Goal: Information Seeking & Learning: Compare options

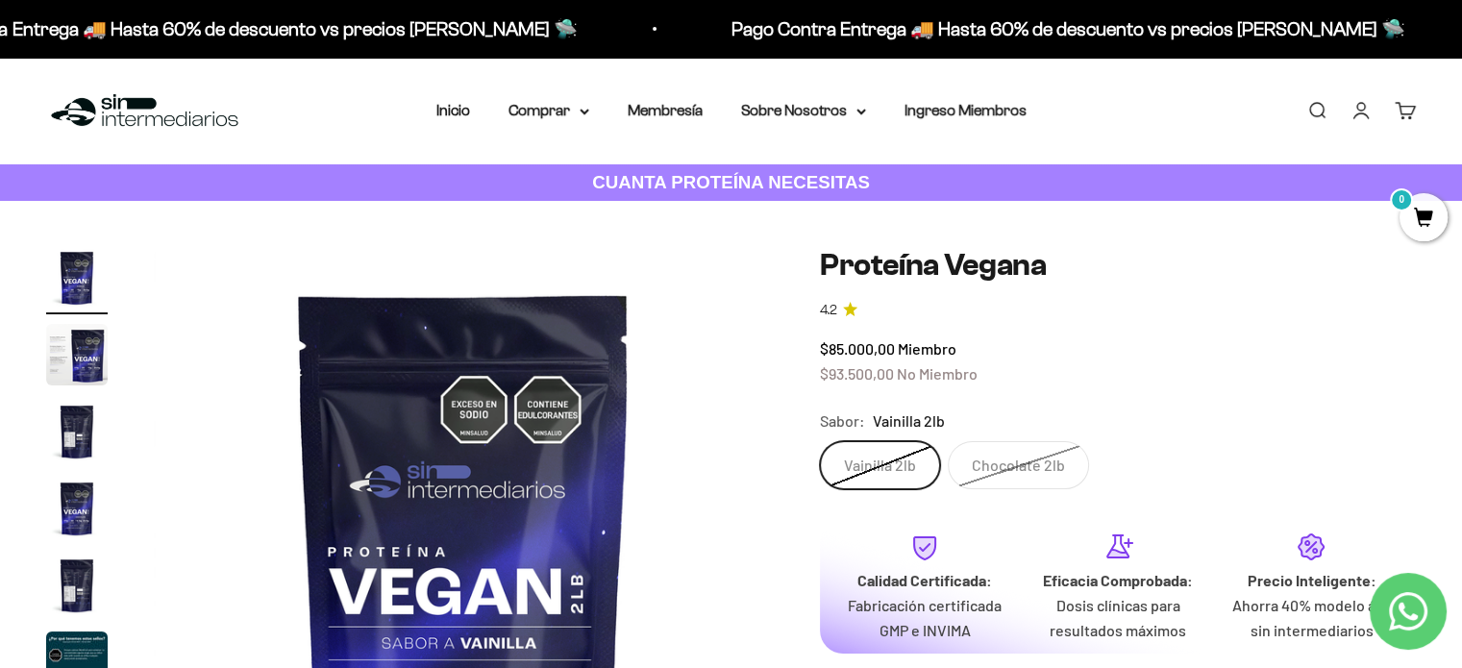
click at [1021, 470] on label "Chocolate 2lb" at bounding box center [1017, 465] width 141 height 48
click at [820, 441] on input "Chocolate 2lb" at bounding box center [819, 440] width 1 height 1
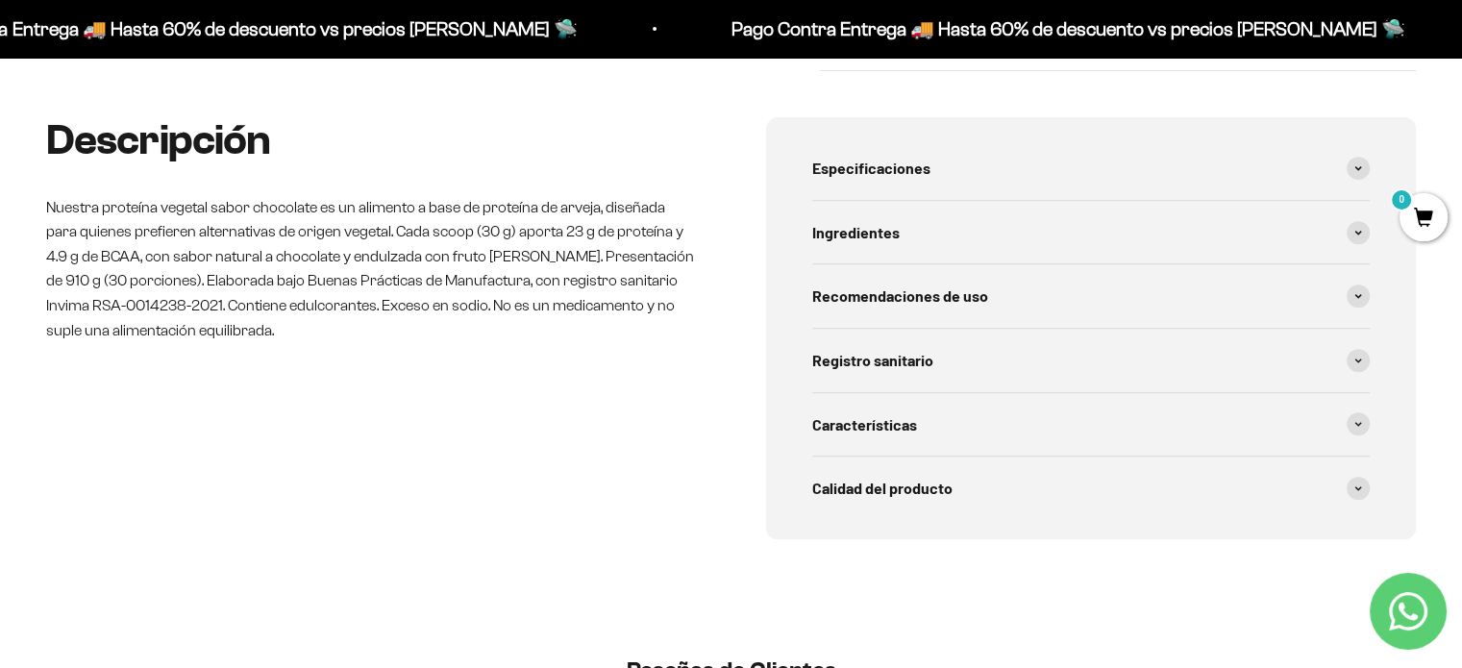
scroll to position [800, 0]
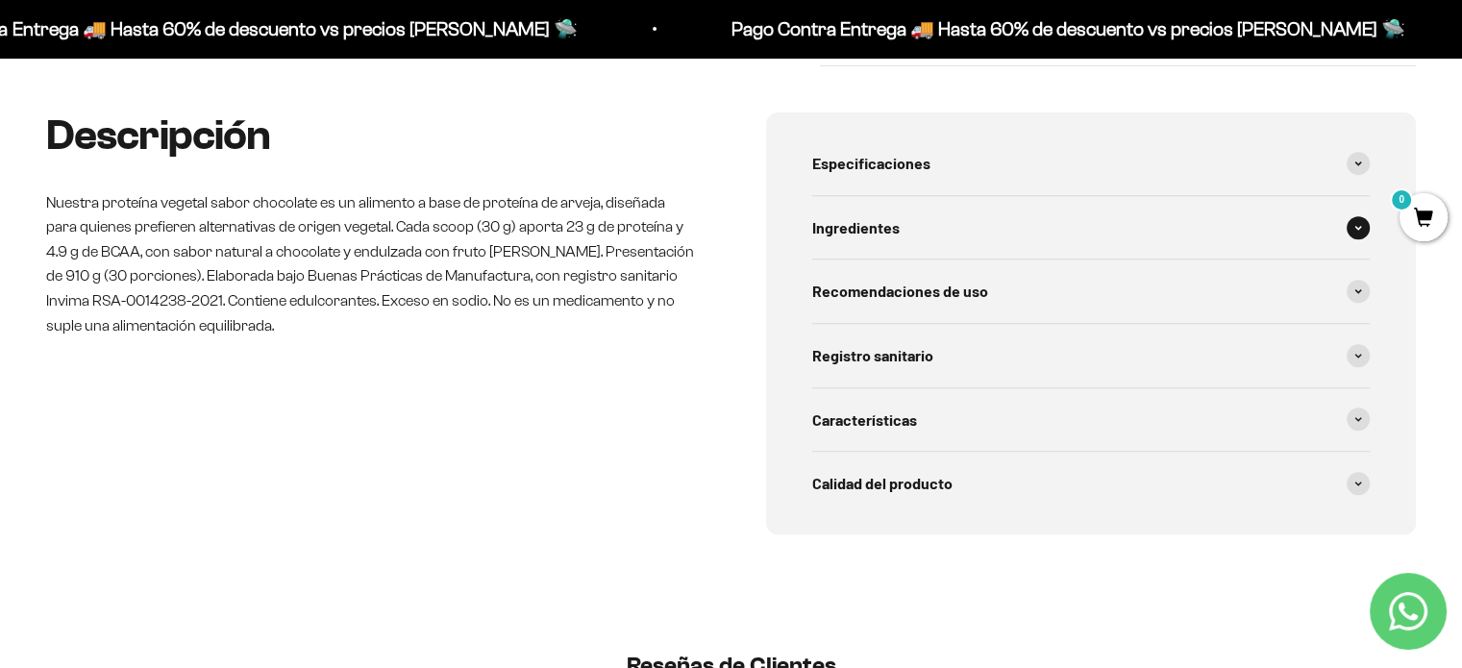
click at [968, 218] on div "Ingredientes" at bounding box center [1091, 227] width 558 height 63
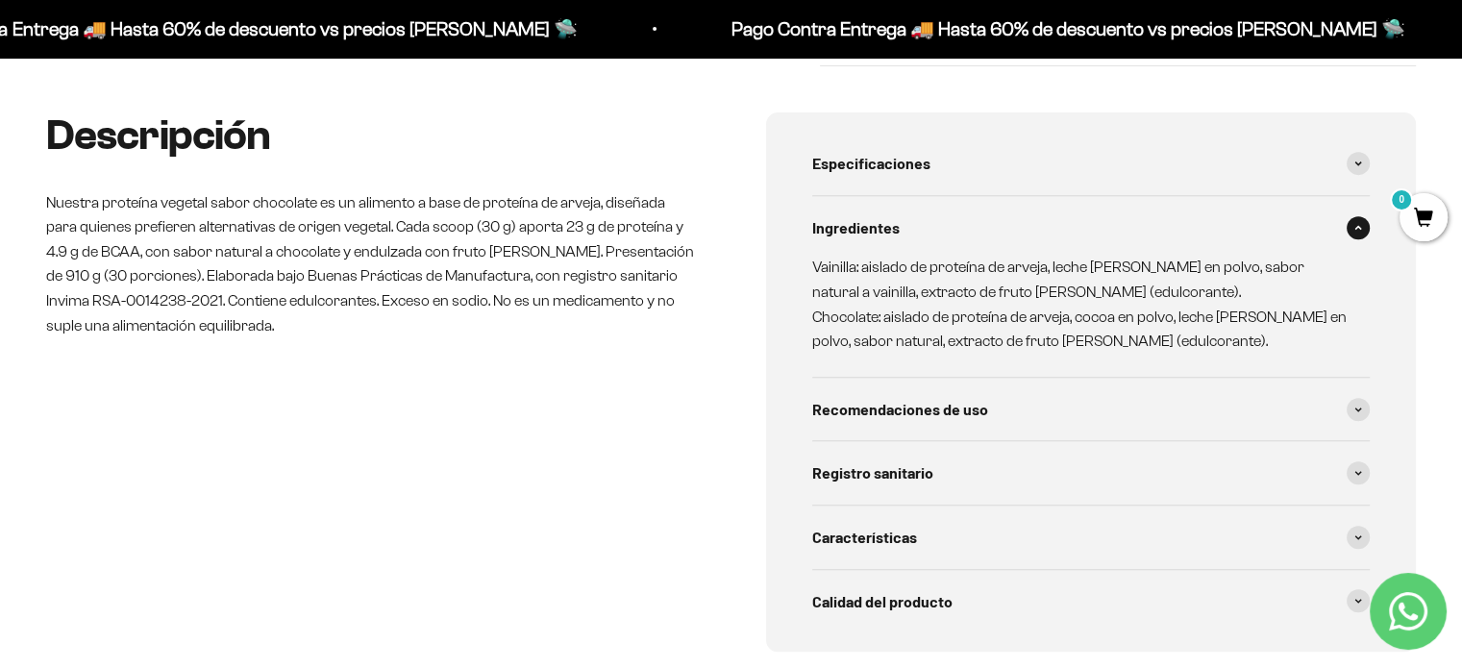
scroll to position [0, 0]
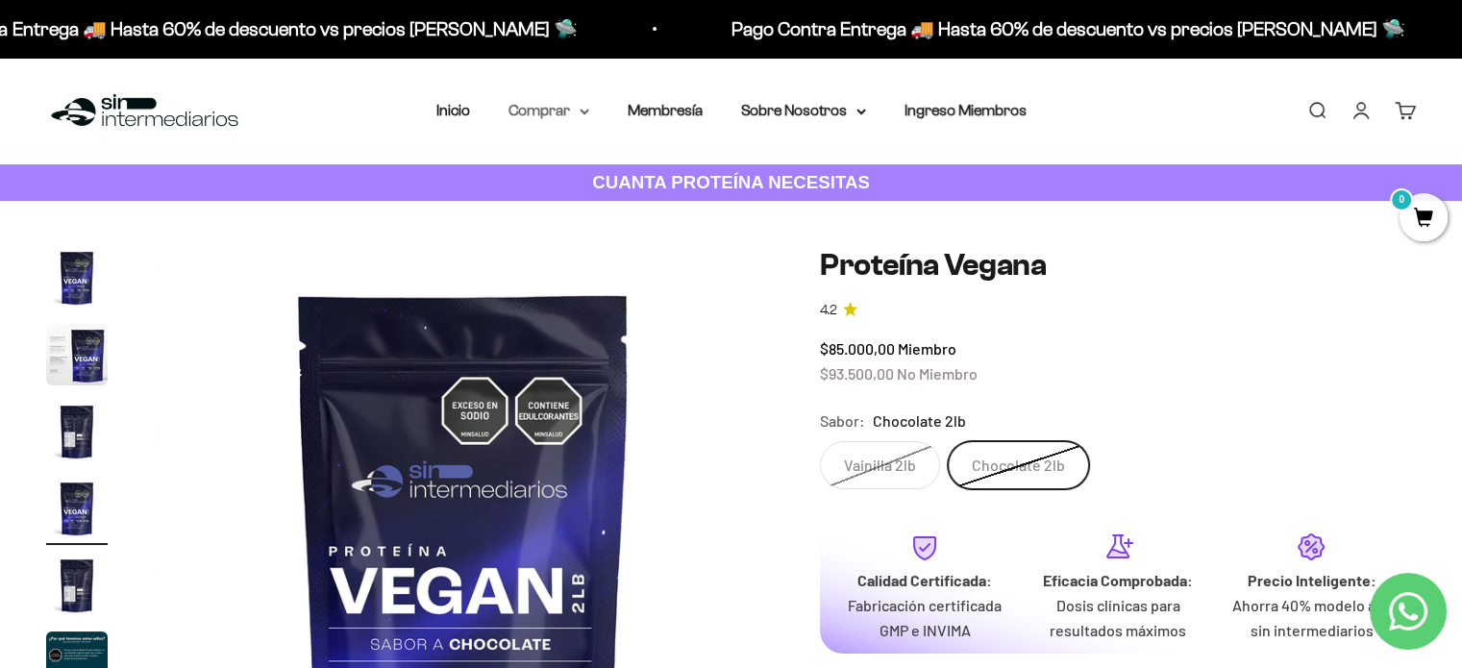
click at [578, 107] on summary "Comprar" at bounding box center [548, 110] width 81 height 25
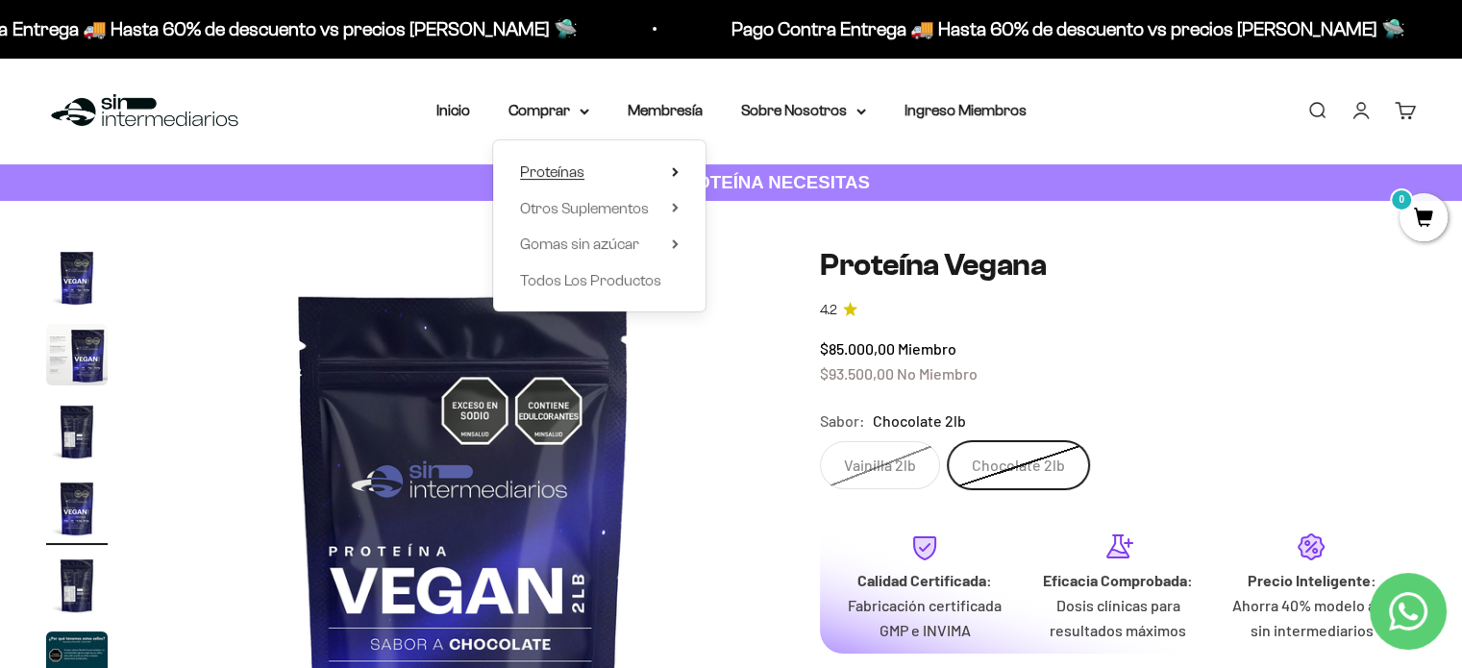
click at [588, 170] on summary "Proteínas" at bounding box center [599, 172] width 159 height 25
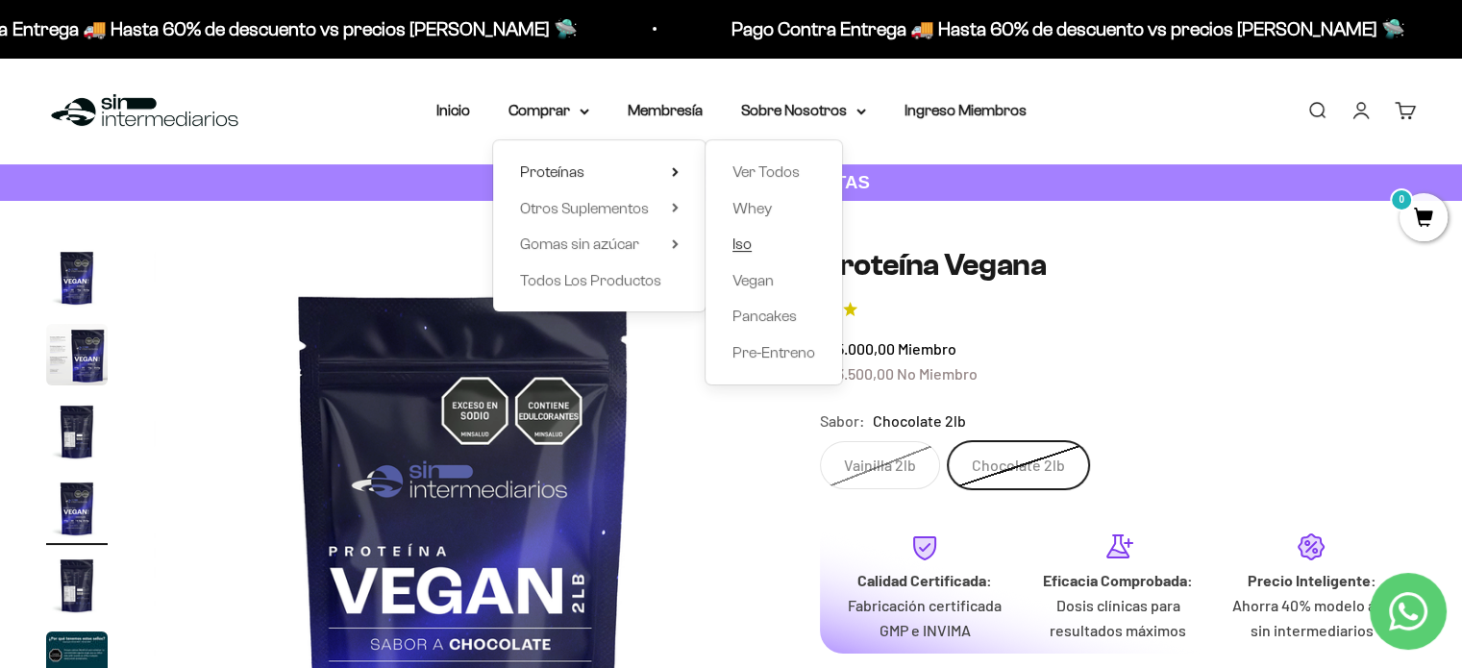
click at [748, 247] on span "Iso" at bounding box center [741, 243] width 19 height 16
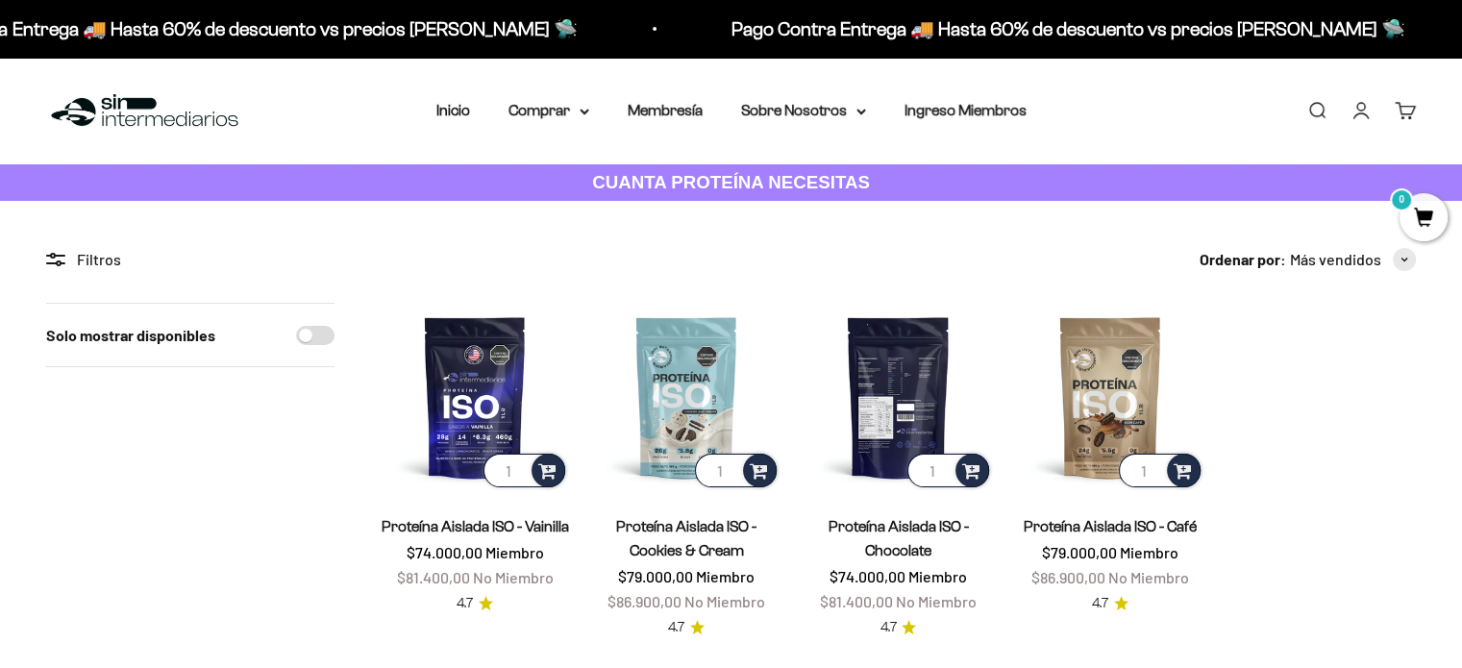
click at [920, 406] on img at bounding box center [897, 397] width 188 height 188
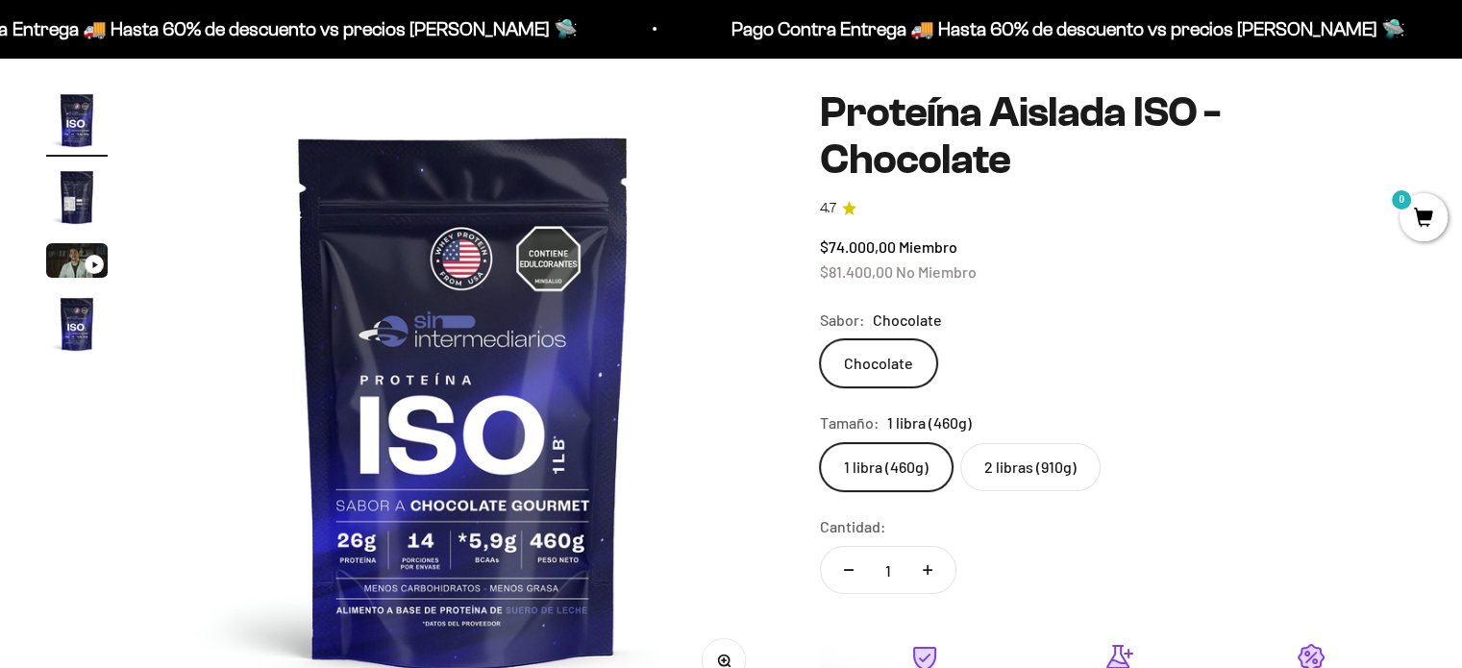
scroll to position [160, 0]
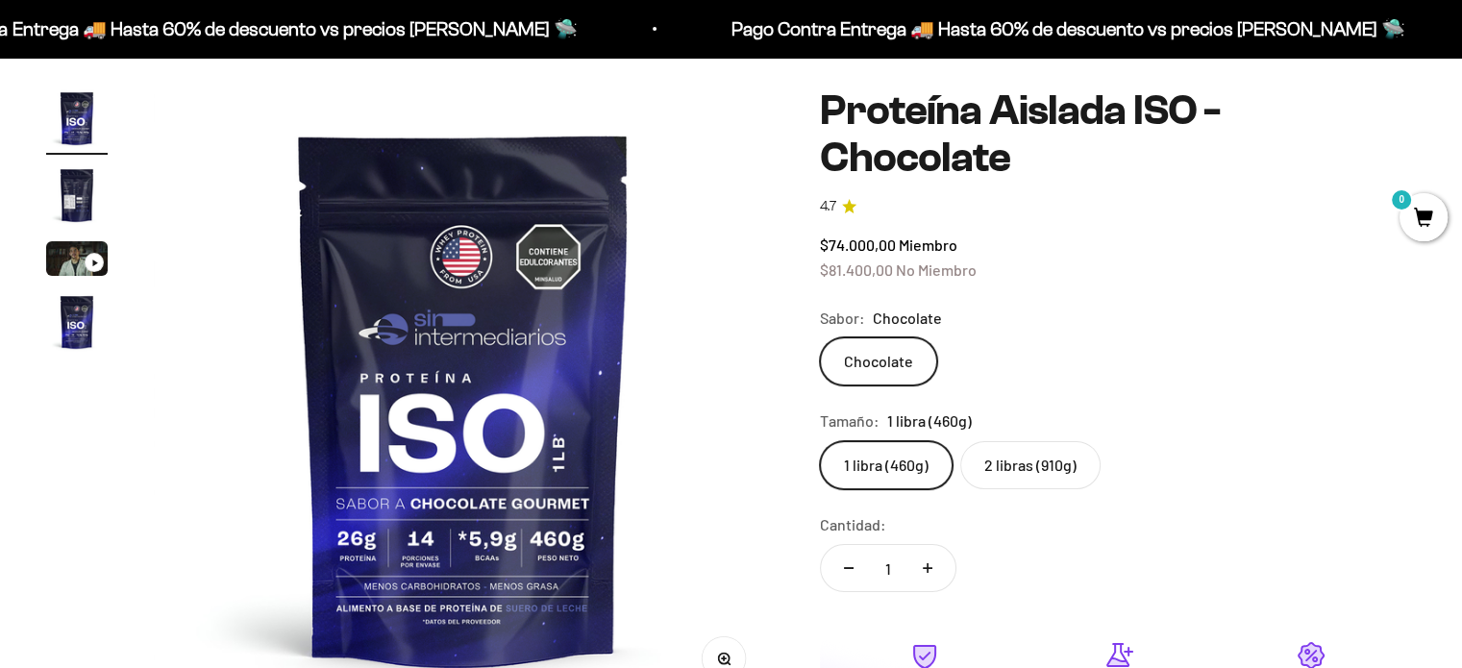
click at [1045, 441] on label "2 libras (910g)" at bounding box center [1030, 465] width 140 height 48
click at [820, 440] on input "2 libras (910g)" at bounding box center [819, 440] width 1 height 1
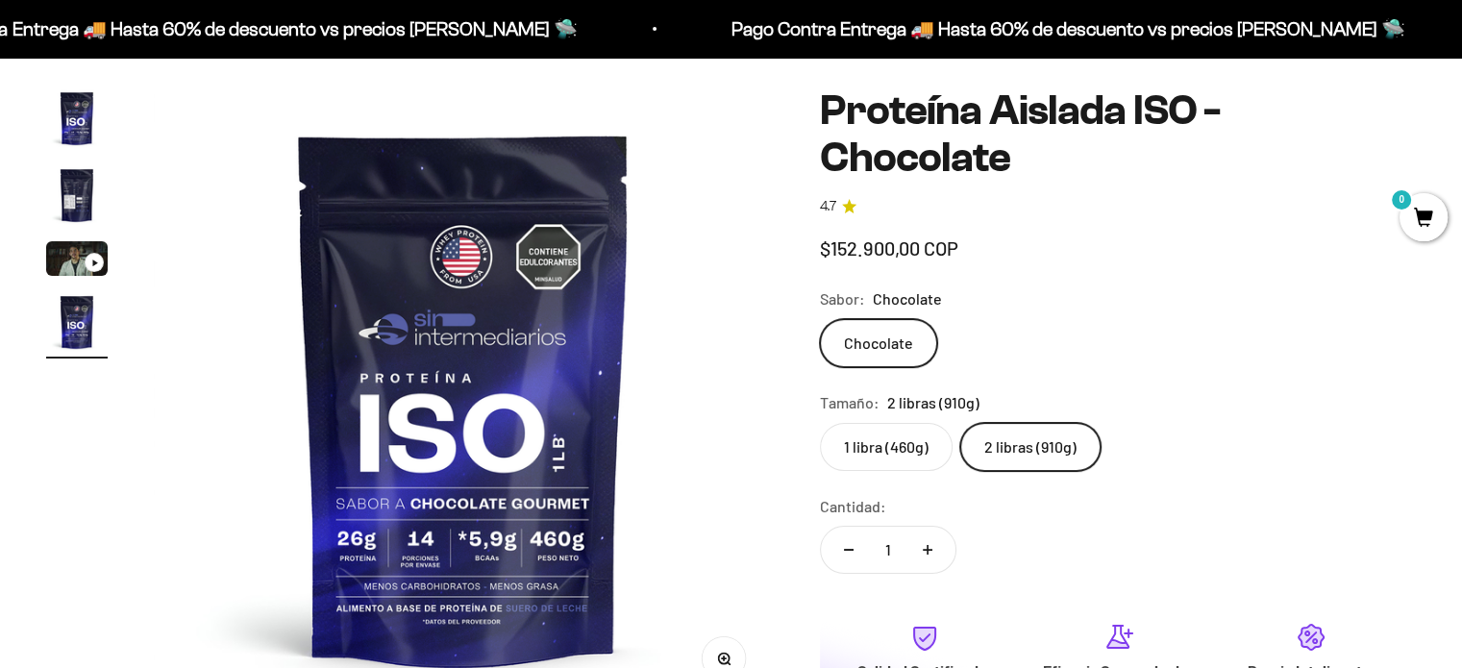
scroll to position [0, 1929]
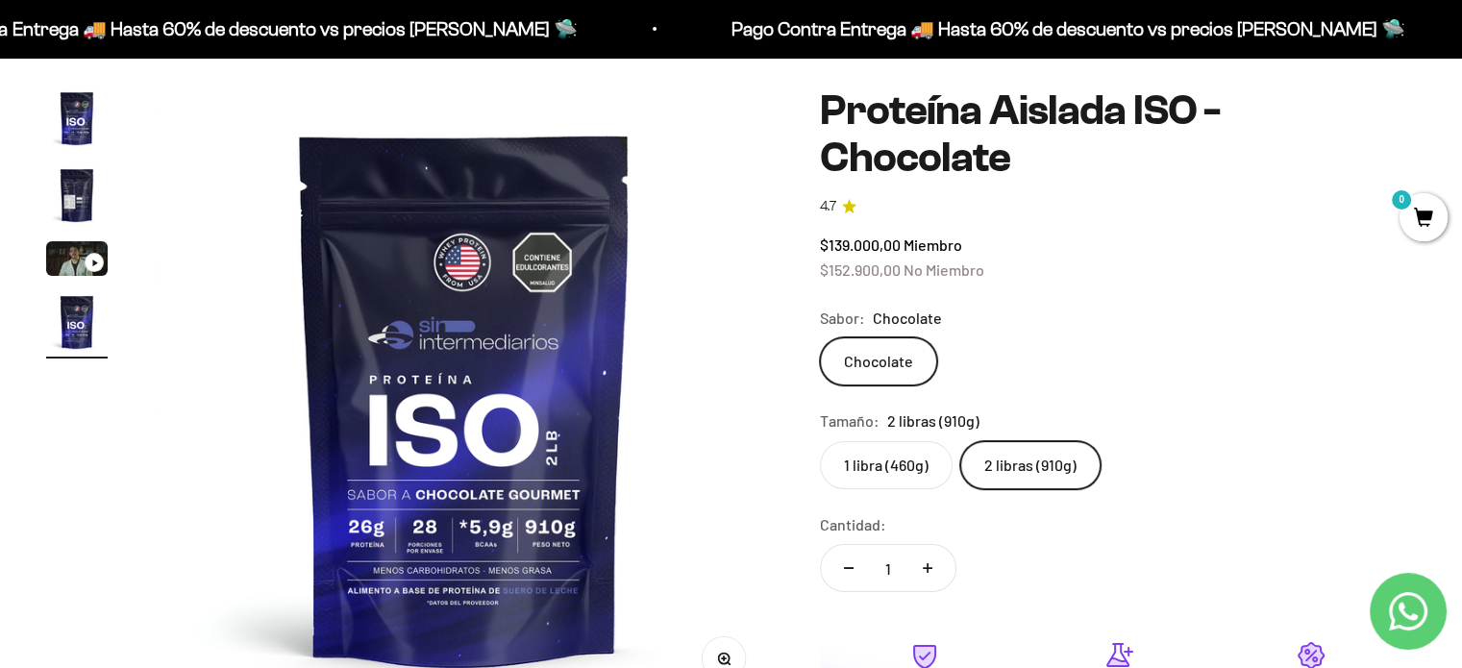
click at [883, 441] on label "1 libra (460g)" at bounding box center [886, 465] width 133 height 48
click at [820, 440] on input "1 libra (460g)" at bounding box center [819, 440] width 1 height 1
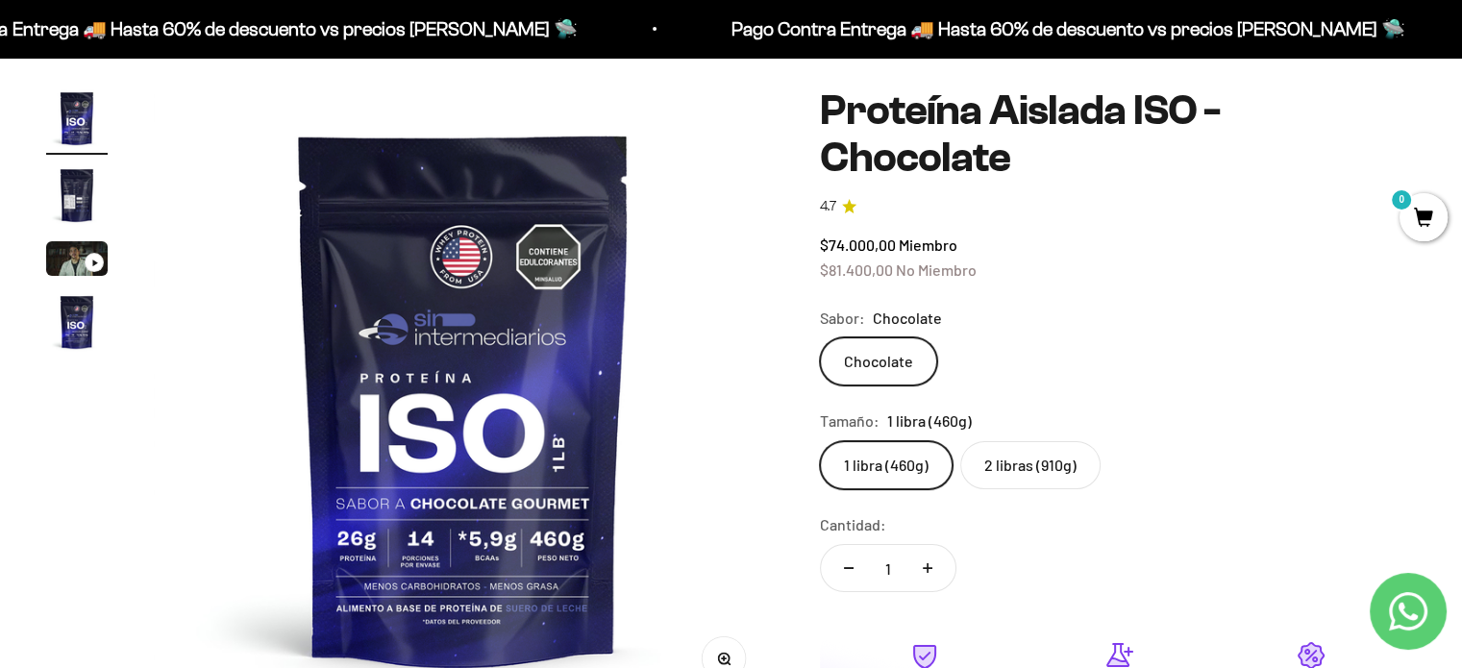
click at [1034, 441] on label "2 libras (910g)" at bounding box center [1030, 465] width 140 height 48
click at [820, 440] on input "2 libras (910g)" at bounding box center [819, 440] width 1 height 1
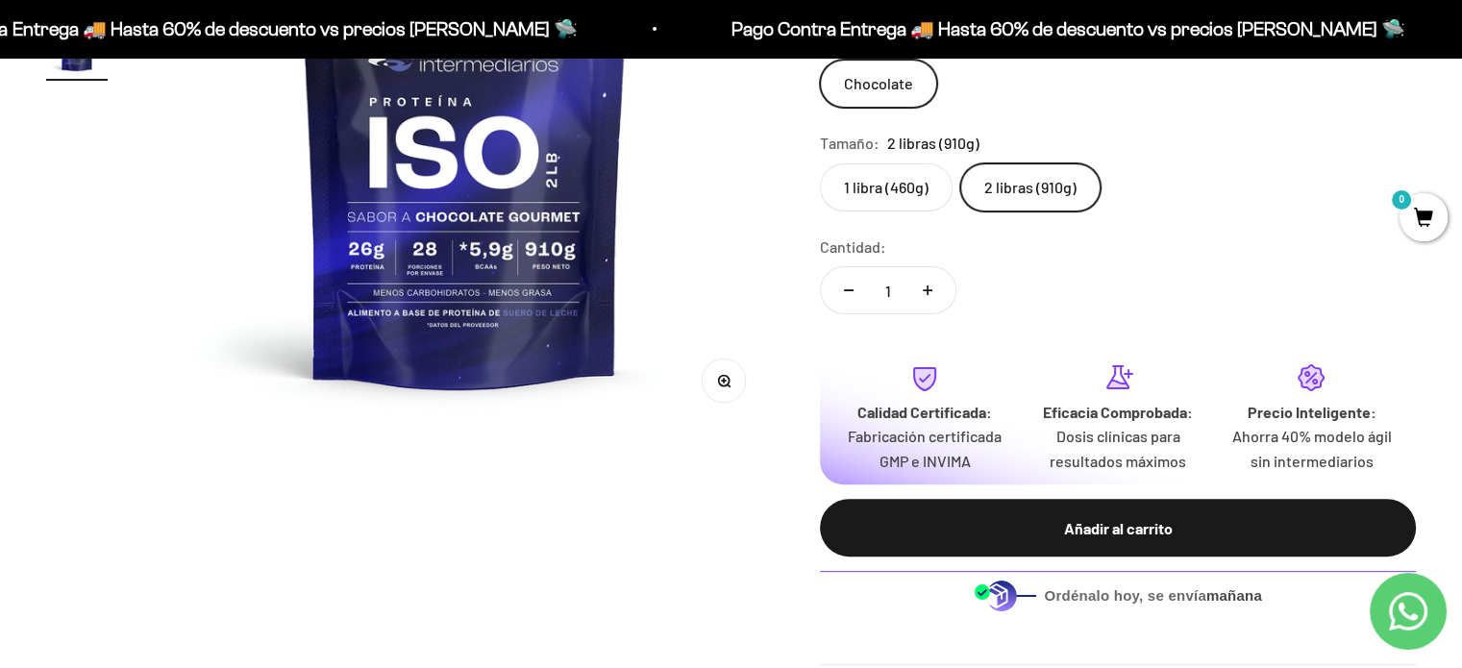
scroll to position [800, 0]
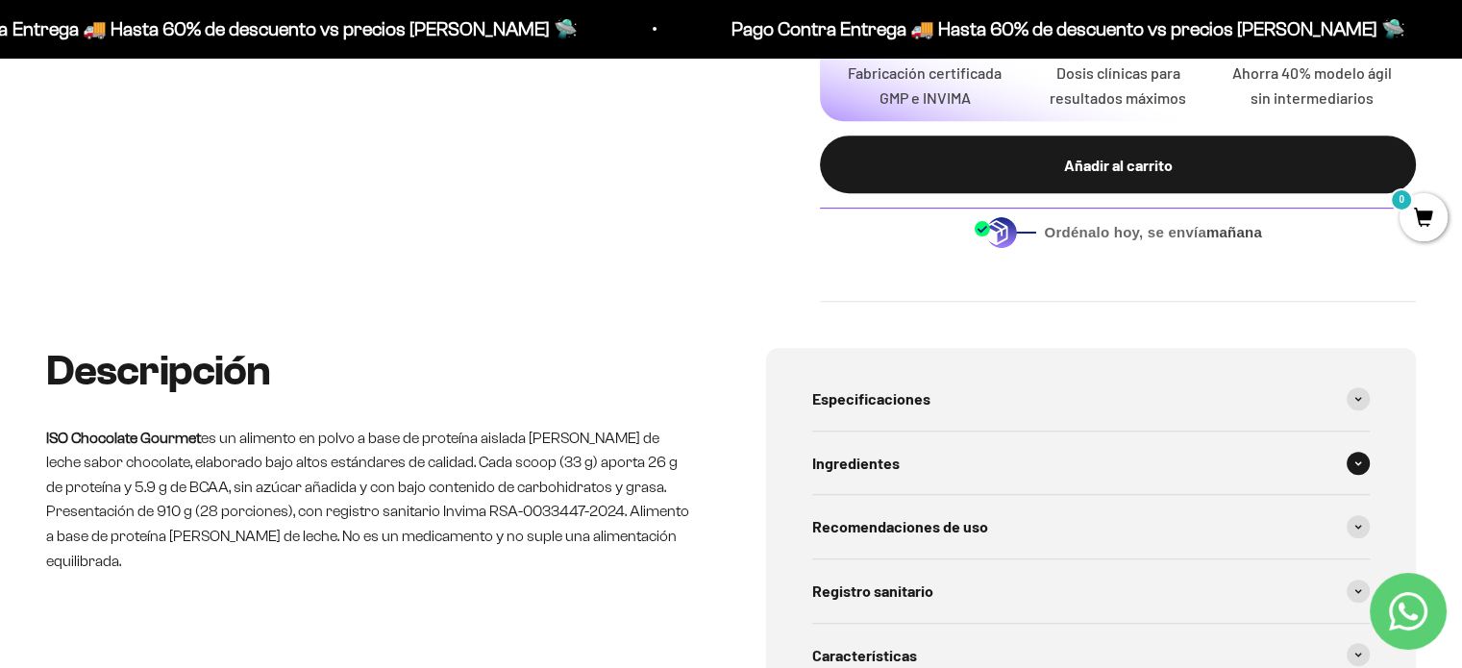
click at [947, 431] on div "Ingredientes" at bounding box center [1091, 462] width 558 height 63
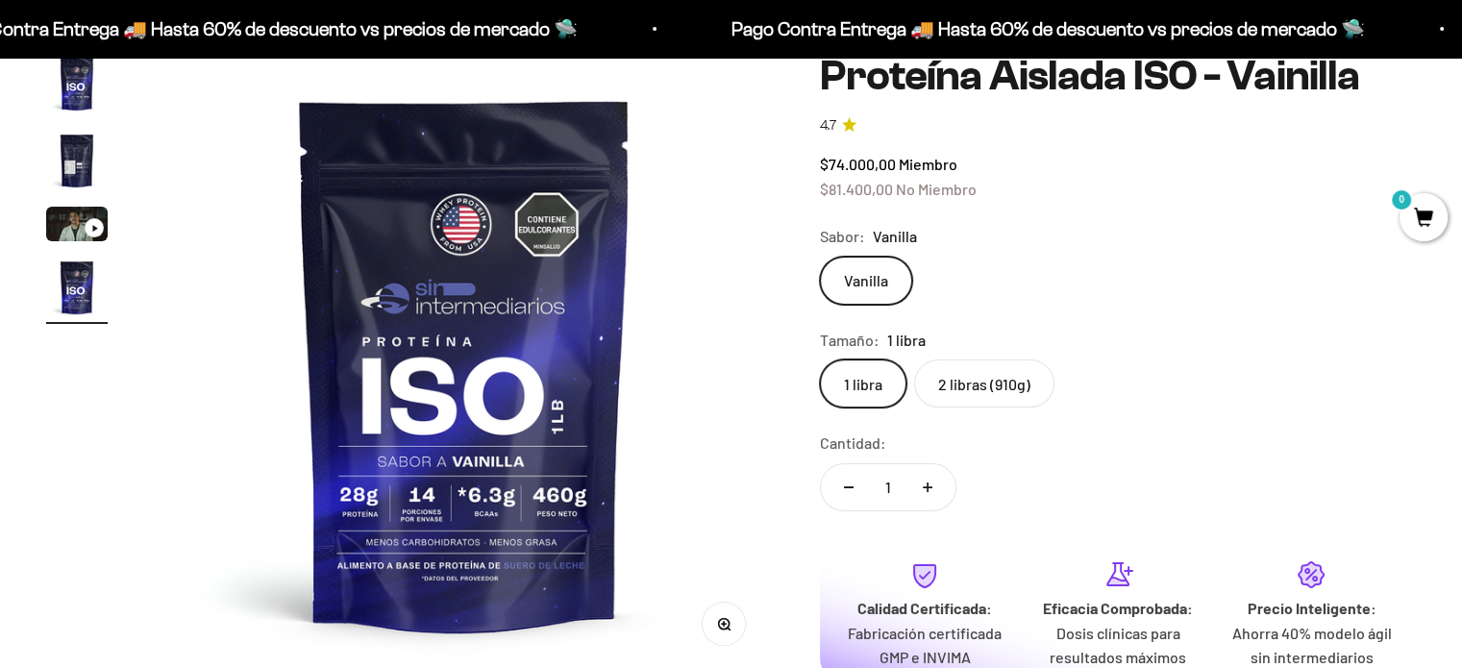
scroll to position [320, 0]
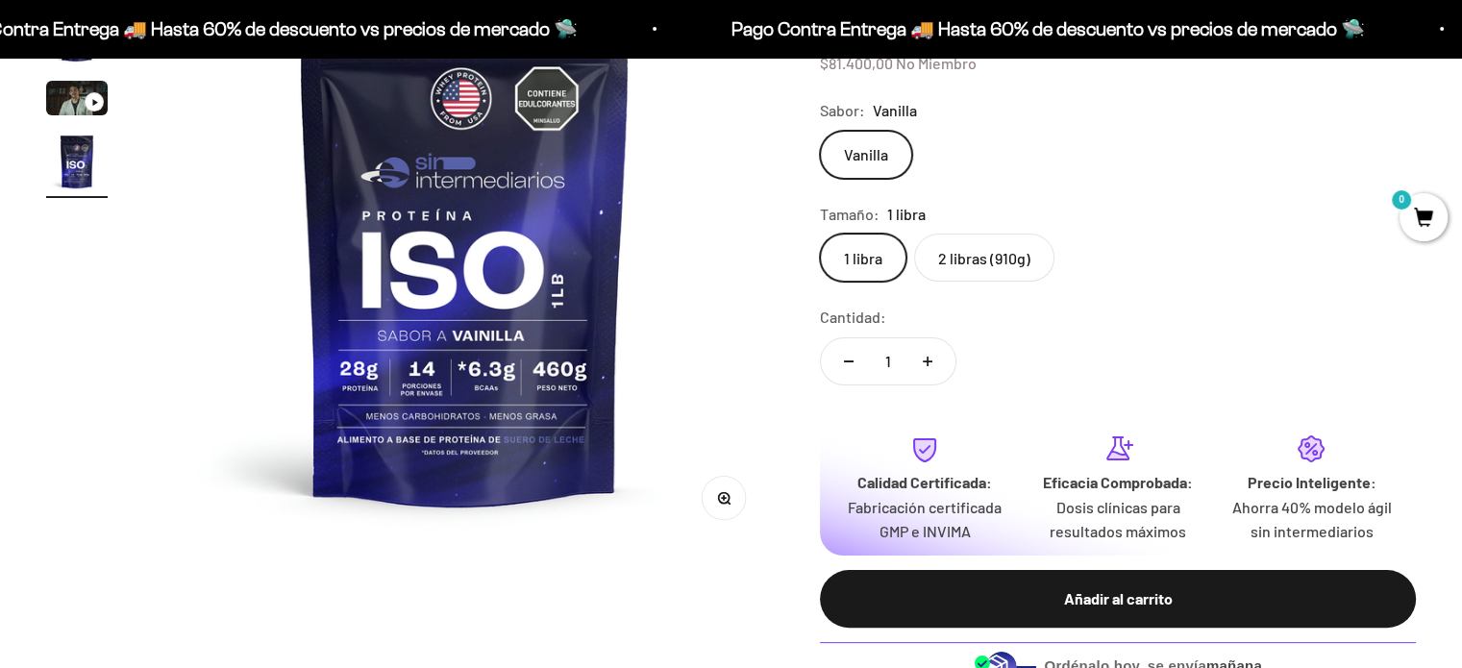
click at [983, 260] on label "2 libras (910g)" at bounding box center [984, 258] width 140 height 48
click at [820, 234] on input "2 libras (910g)" at bounding box center [819, 233] width 1 height 1
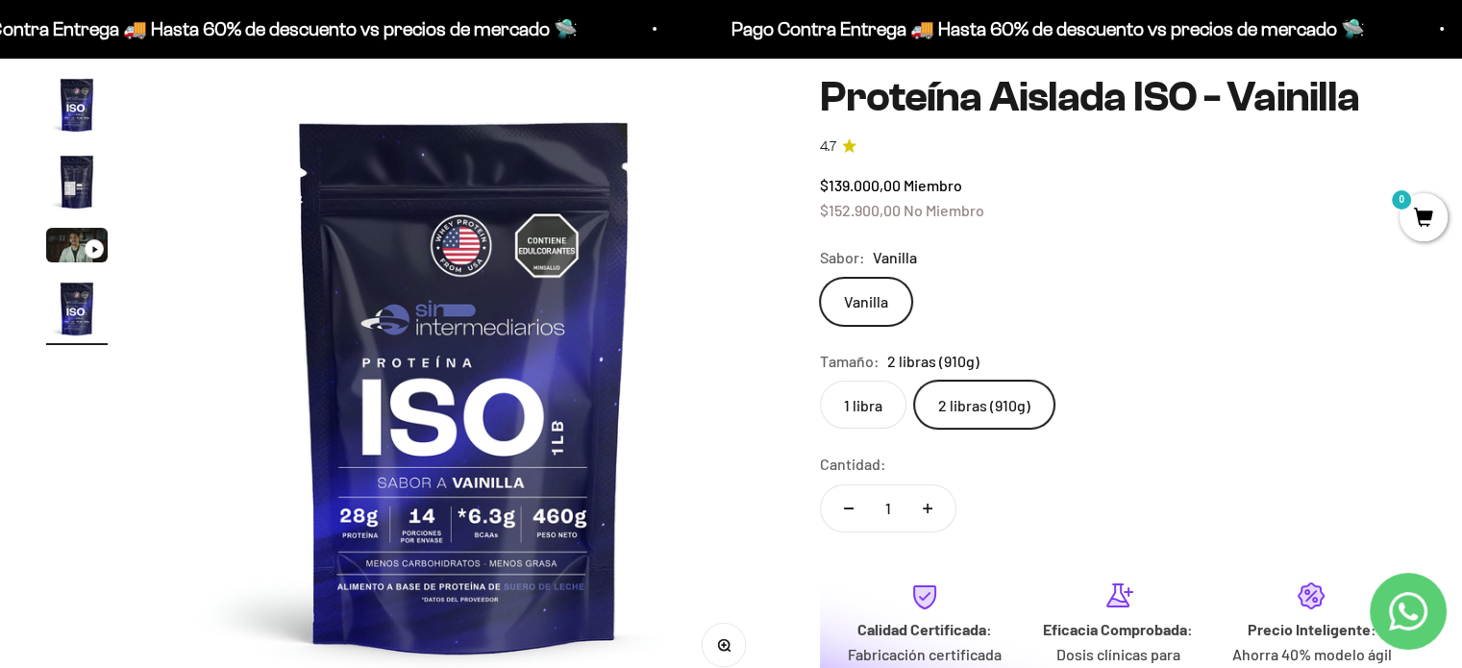
scroll to position [160, 0]
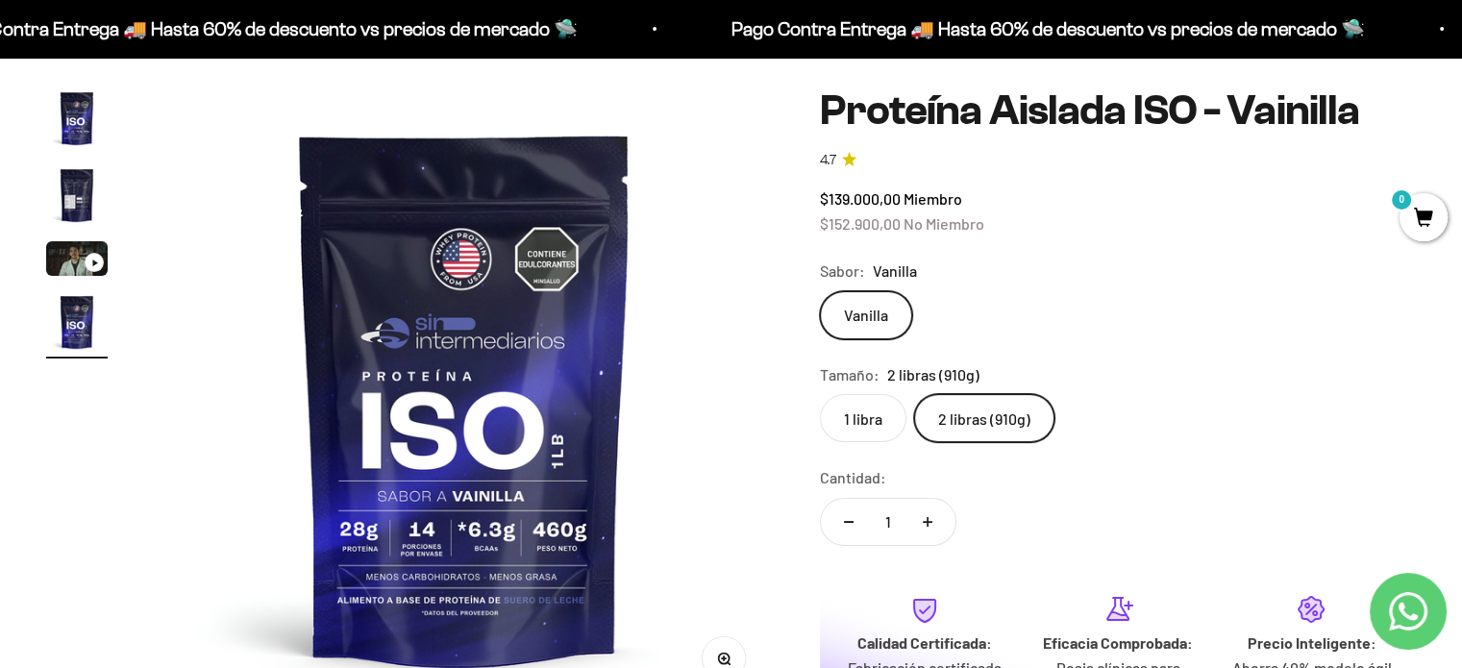
click at [81, 258] on img "Ir al artículo 3" at bounding box center [76, 258] width 61 height 35
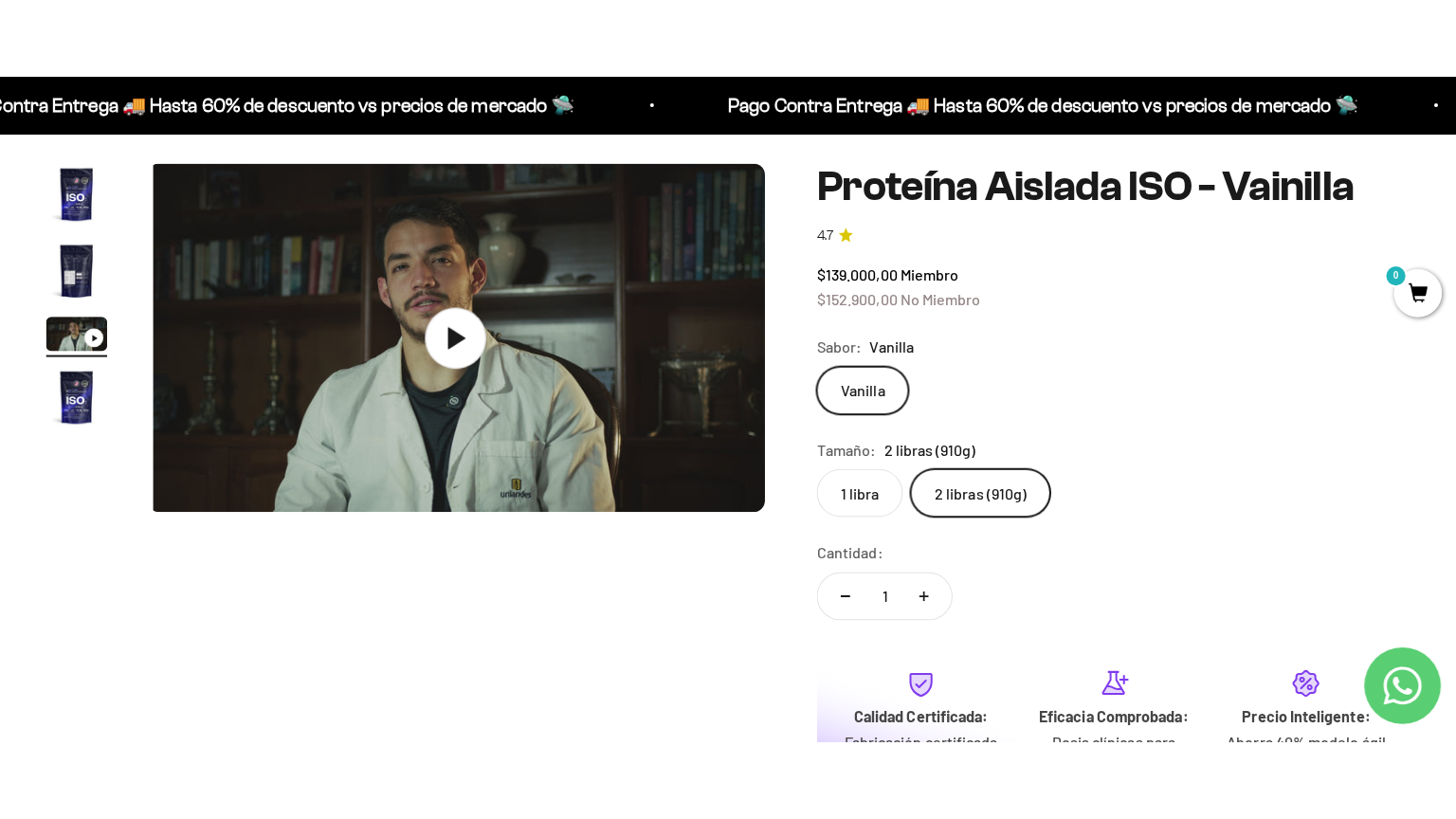
scroll to position [0, 1269]
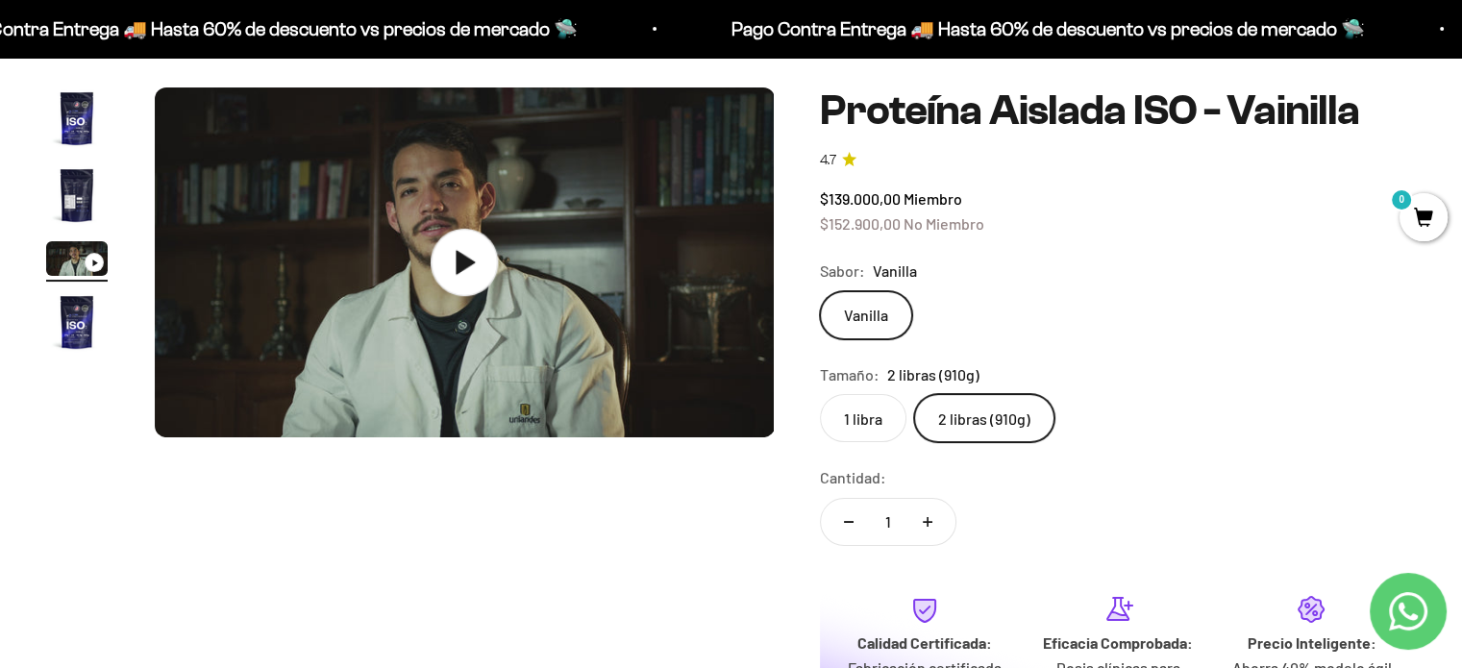
click at [357, 314] on img at bounding box center [465, 262] width 620 height 350
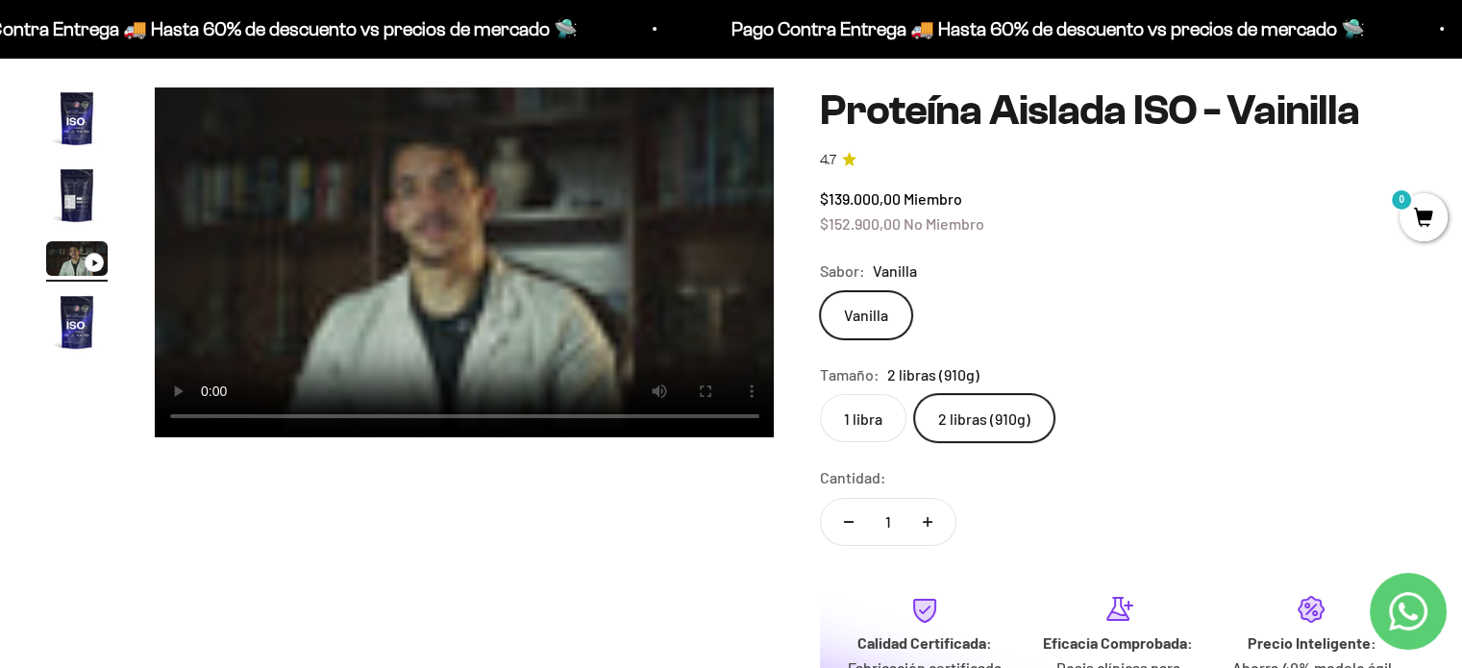
click at [514, 301] on video "Proteína Aislada ISO - Vainilla" at bounding box center [465, 262] width 620 height 350
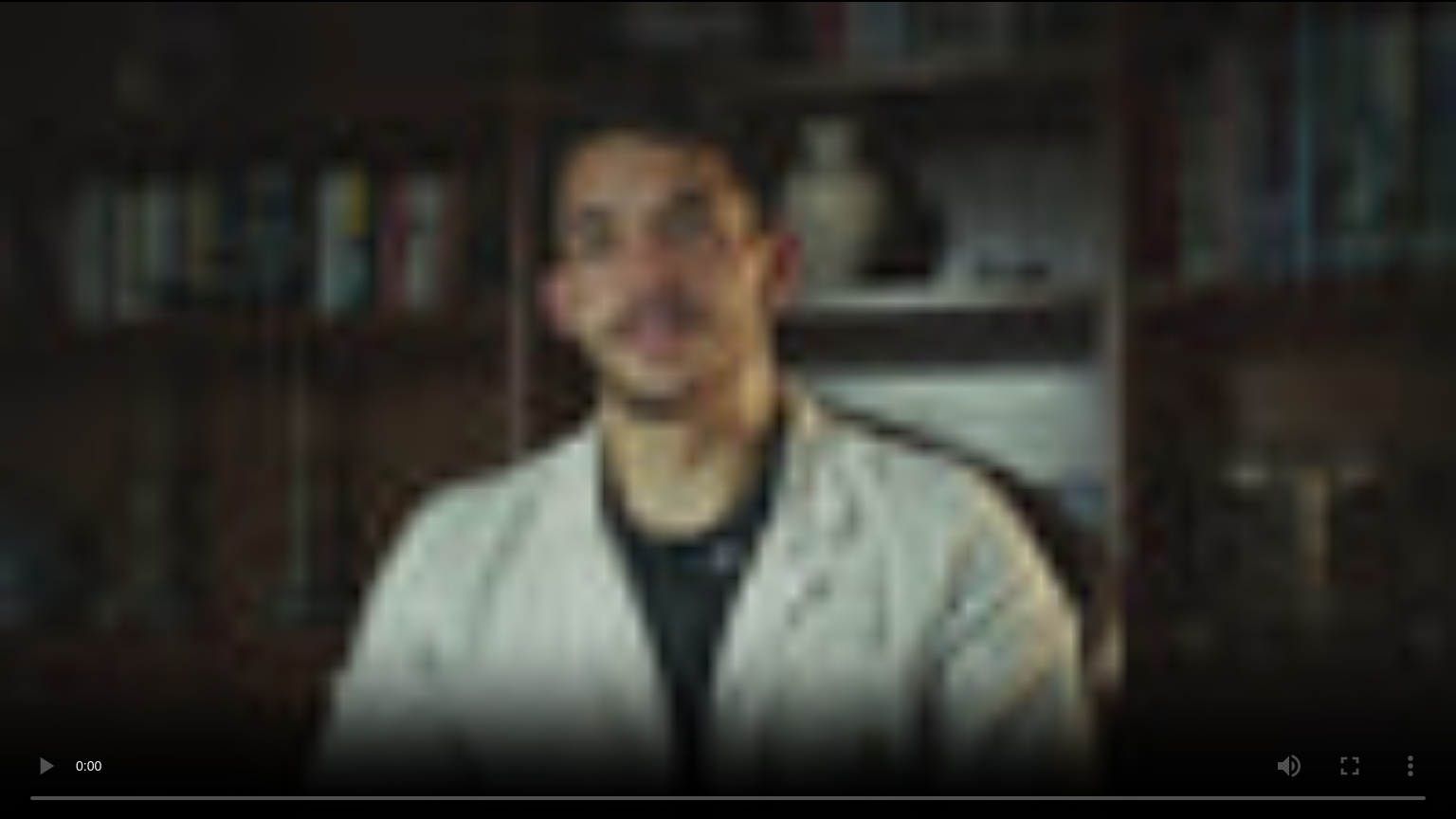
click at [710, 449] on video "Proteína Aislada ISO - Vainilla" at bounding box center [728, 410] width 1456 height 819
click at [873, 448] on video "Proteína Aislada ISO - Vainilla" at bounding box center [728, 410] width 1456 height 819
click at [603, 406] on video "Proteína Aislada ISO - Vainilla" at bounding box center [728, 410] width 1456 height 819
click at [897, 641] on video "Proteína Aislada ISO - Vainilla" at bounding box center [728, 410] width 1456 height 819
click at [1079, 593] on video "Proteína Aislada ISO - Vainilla" at bounding box center [728, 410] width 1456 height 819
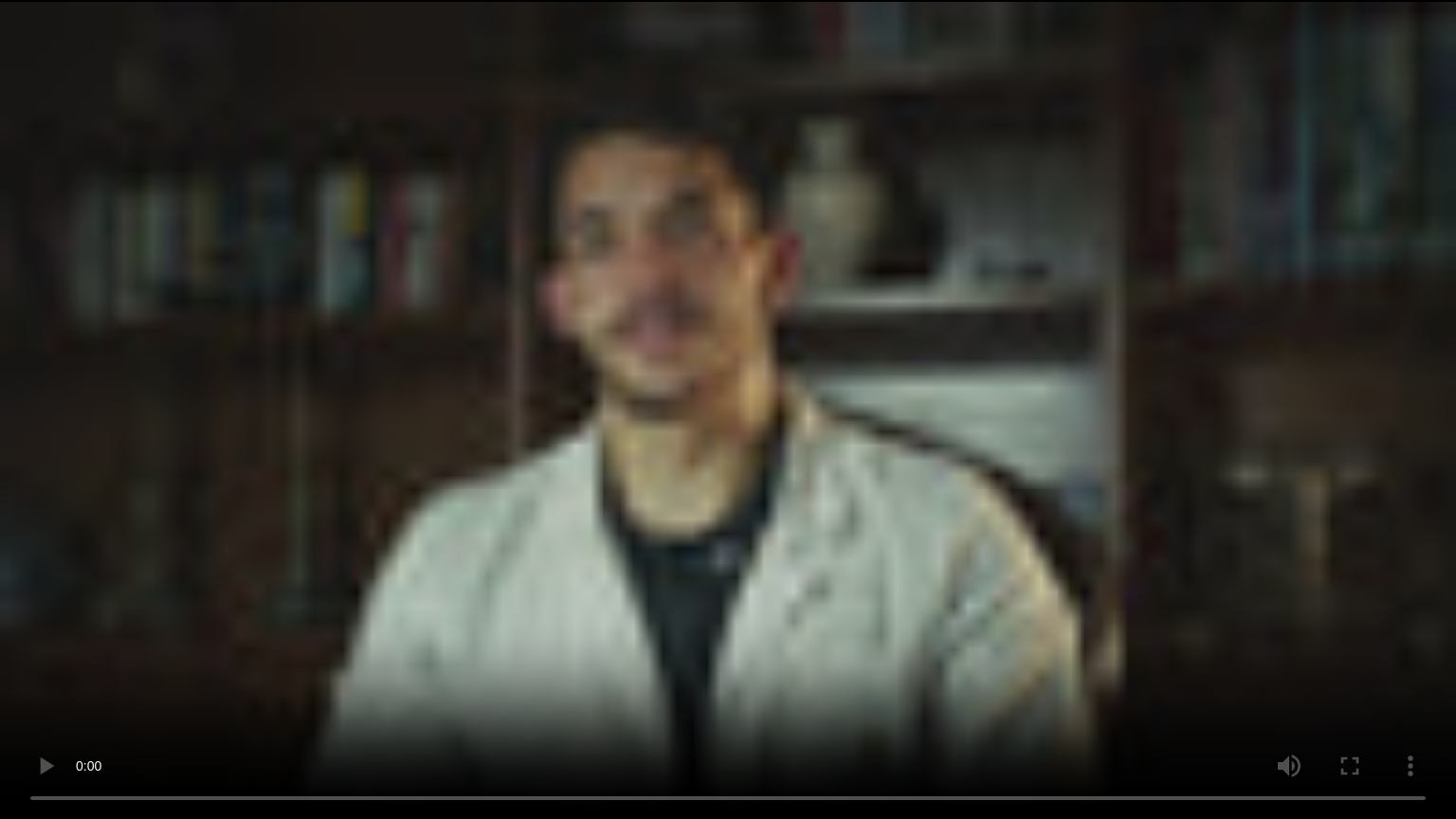
scroll to position [0, 1269]
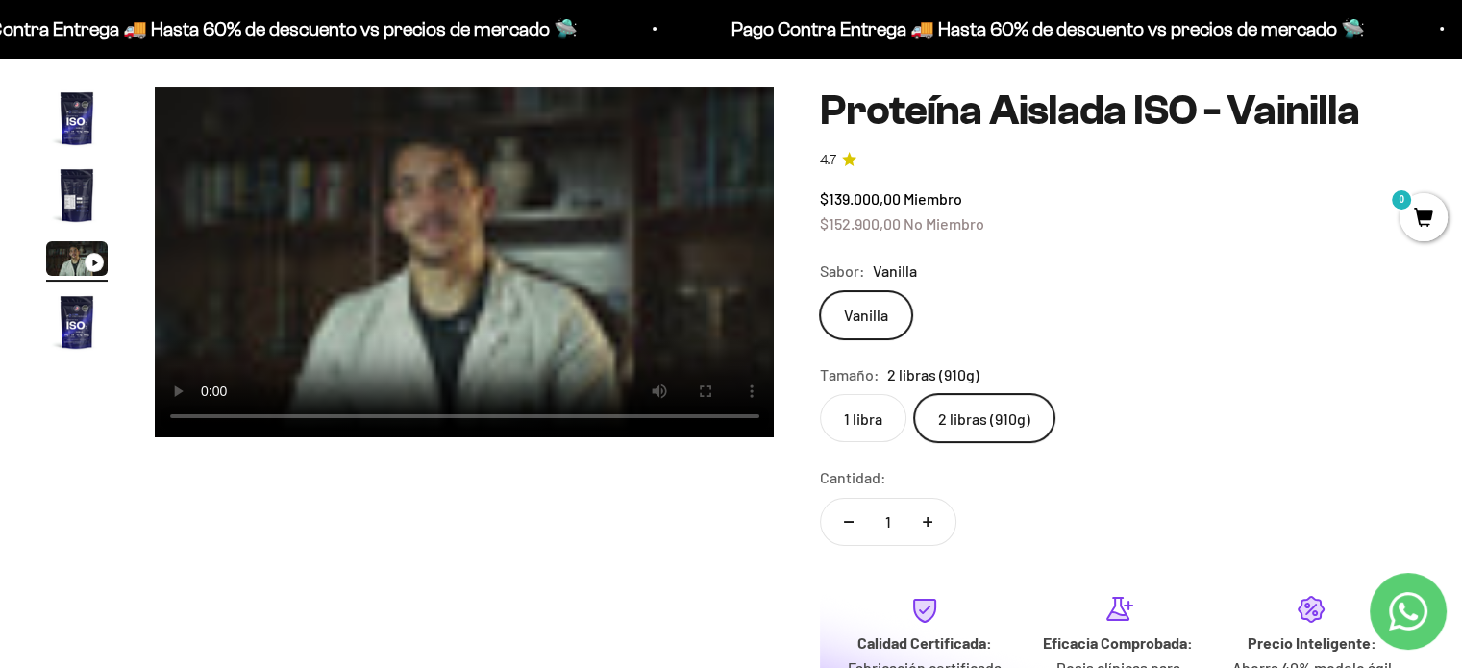
click at [620, 260] on video "Proteína Aislada ISO - Vainilla" at bounding box center [465, 262] width 620 height 350
click at [540, 268] on video "Proteína Aislada ISO - Vainilla" at bounding box center [465, 262] width 620 height 350
click at [483, 222] on video "Proteína Aislada ISO - Vainilla" at bounding box center [465, 262] width 620 height 350
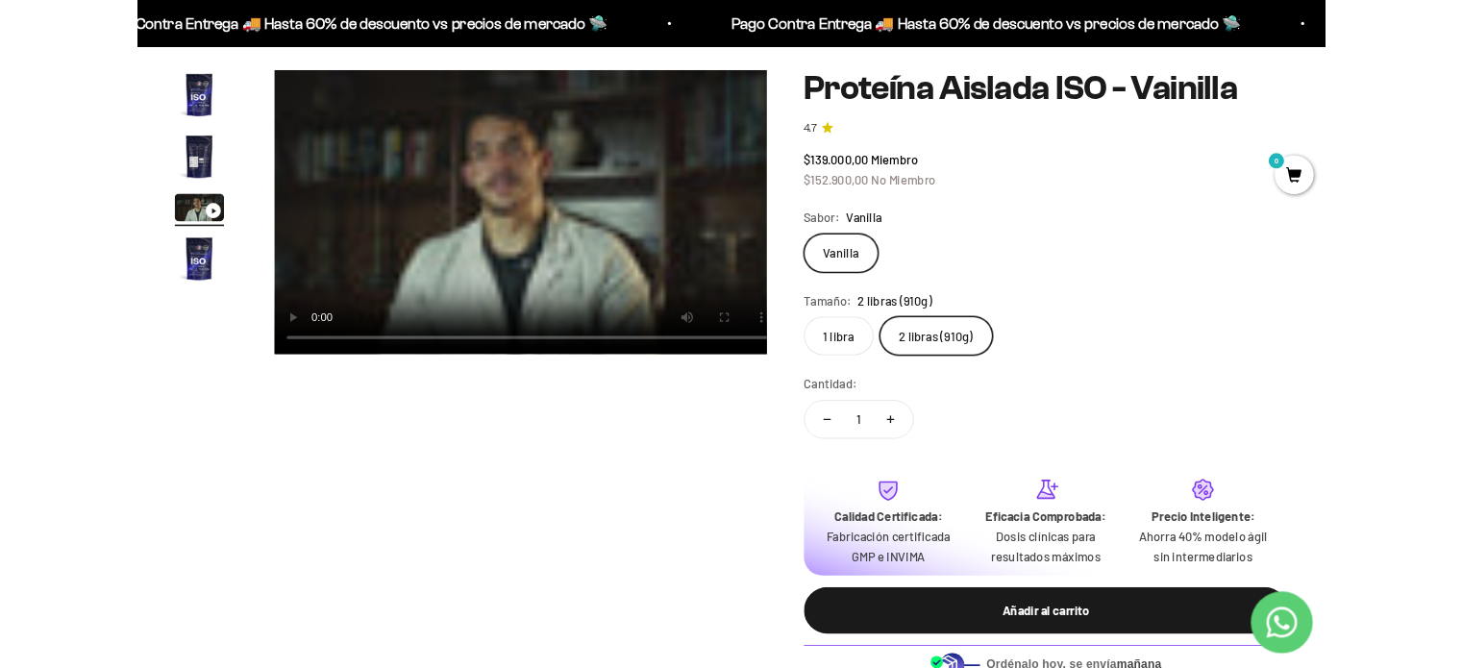
scroll to position [0, 1302]
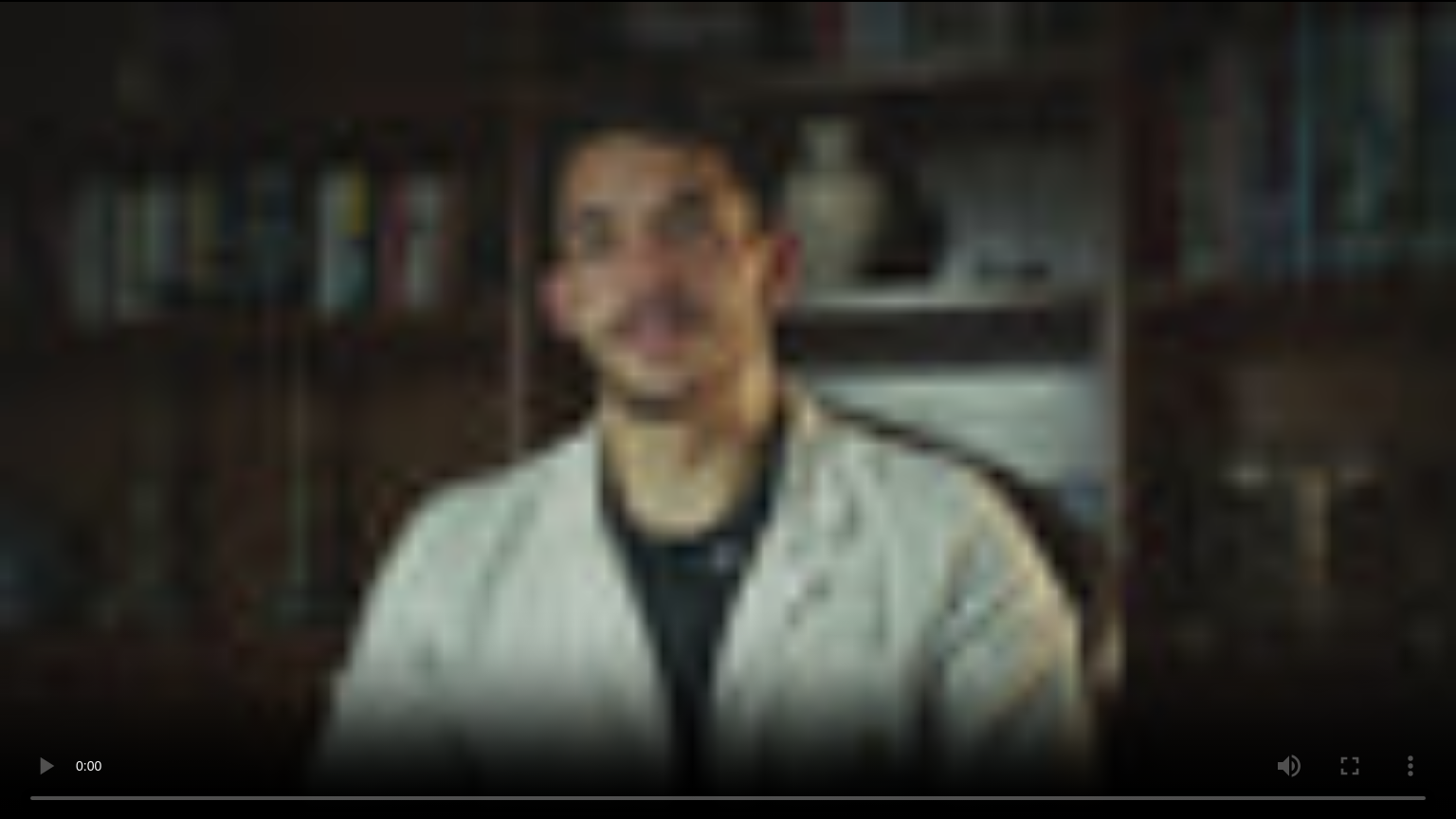
click at [1096, 634] on video "Proteína Aislada ISO - Vainilla" at bounding box center [728, 410] width 1456 height 819
click at [687, 387] on video "Proteína Aislada ISO - Vainilla" at bounding box center [728, 410] width 1456 height 819
click at [889, 374] on video "Proteína Aislada ISO - Vainilla" at bounding box center [728, 410] width 1456 height 819
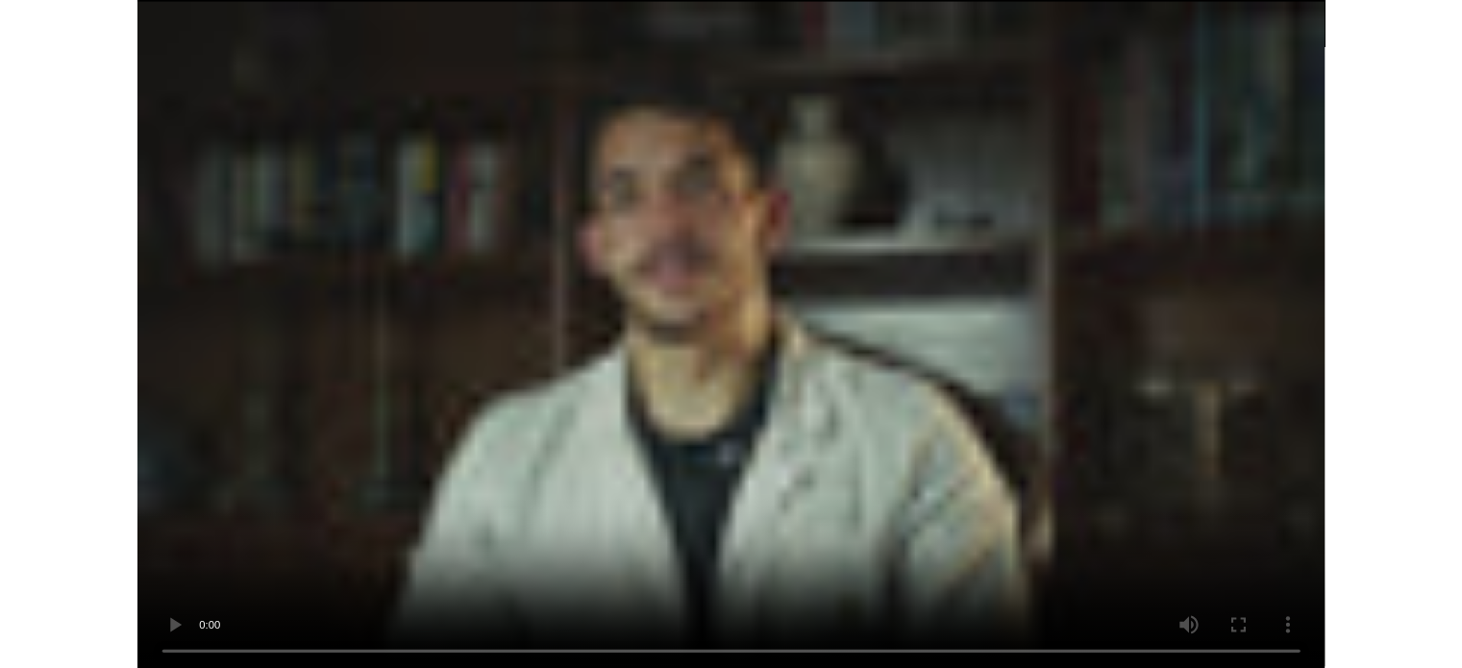
scroll to position [0, 1286]
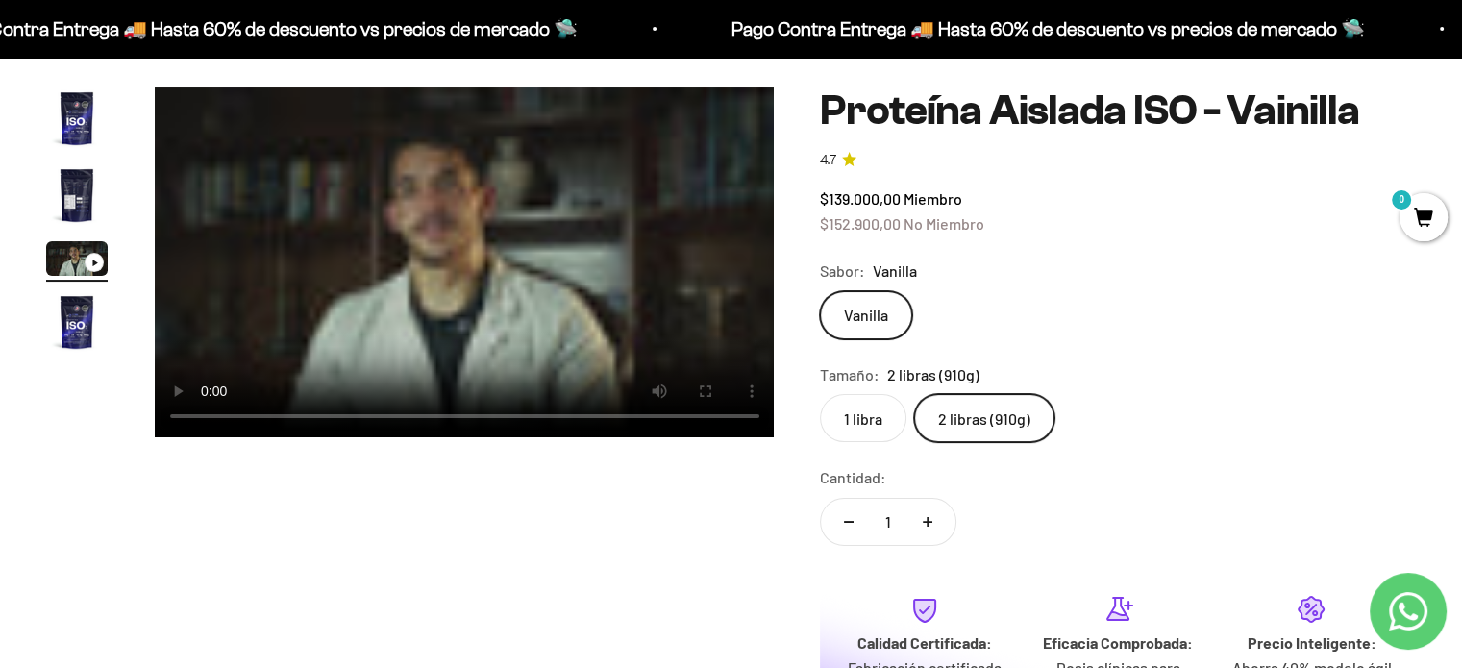
click at [626, 283] on video "Proteína Aislada ISO - Vainilla" at bounding box center [465, 262] width 620 height 350
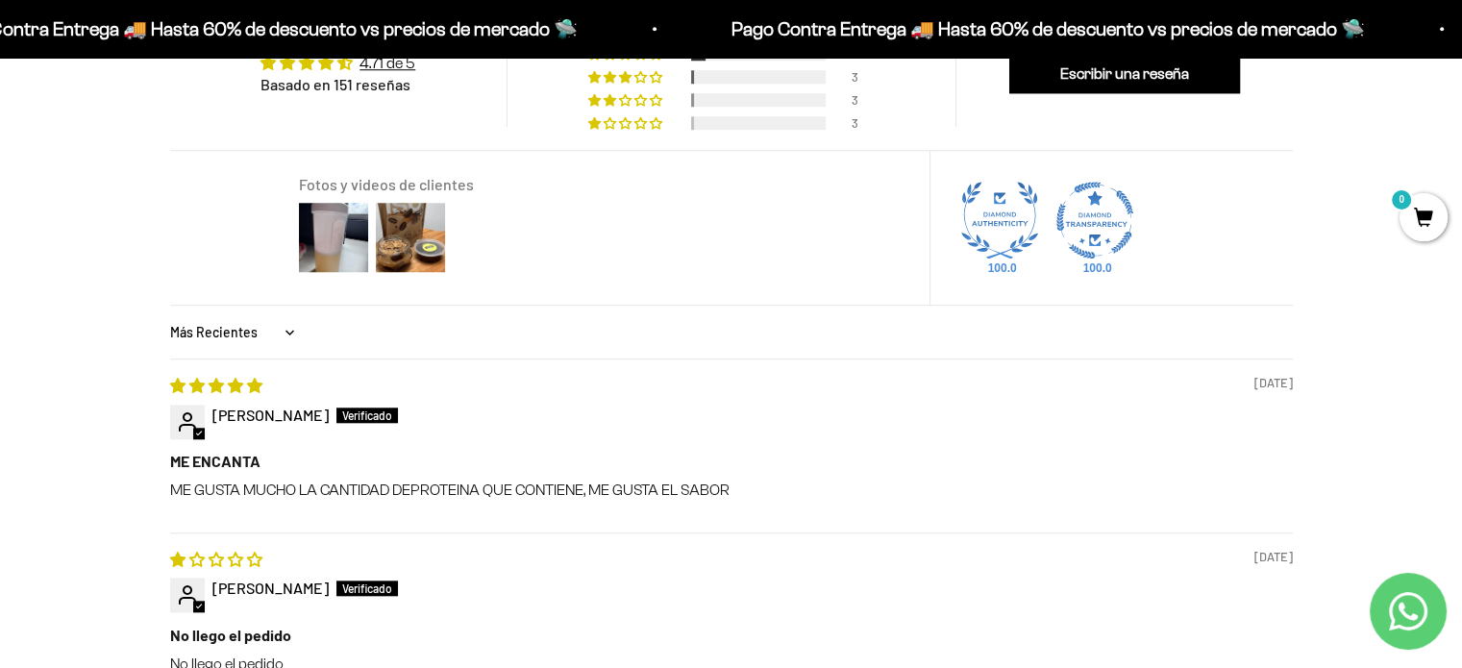
scroll to position [1761, 0]
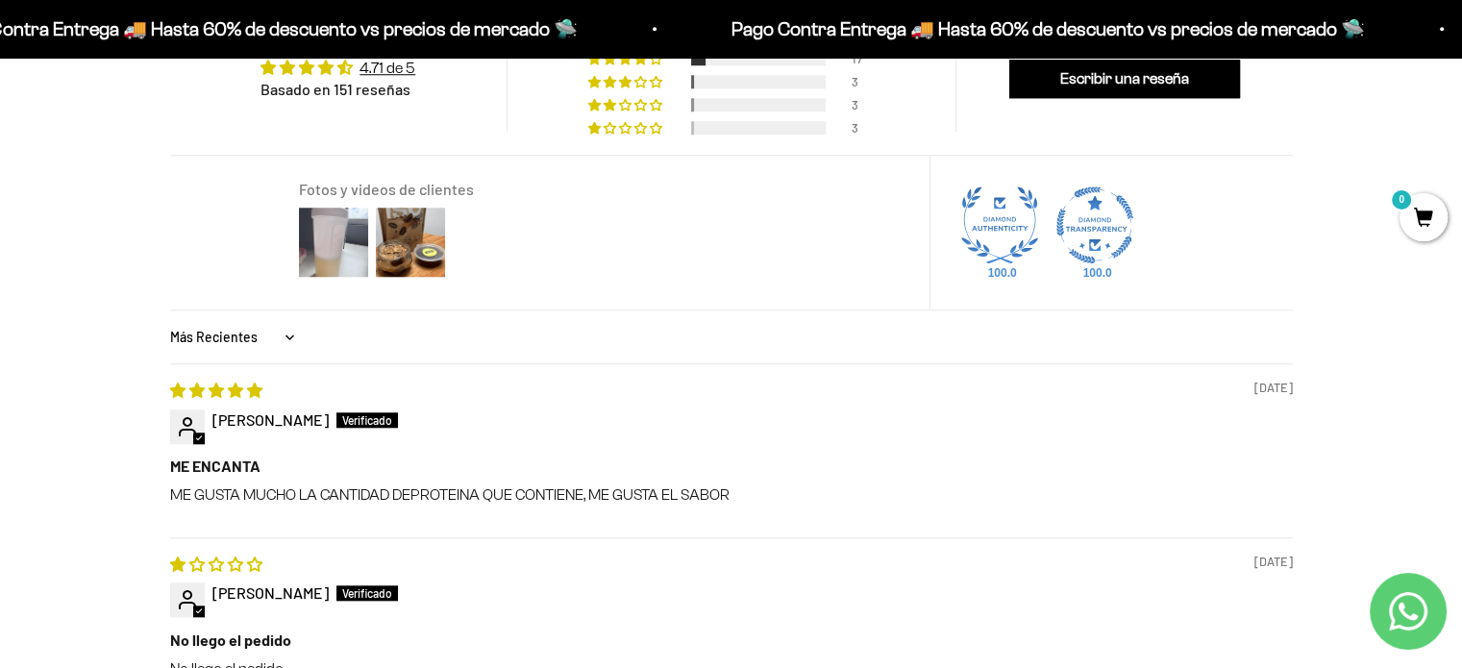
click at [327, 210] on img at bounding box center [333, 242] width 77 height 77
click at [410, 218] on img at bounding box center [410, 242] width 77 height 77
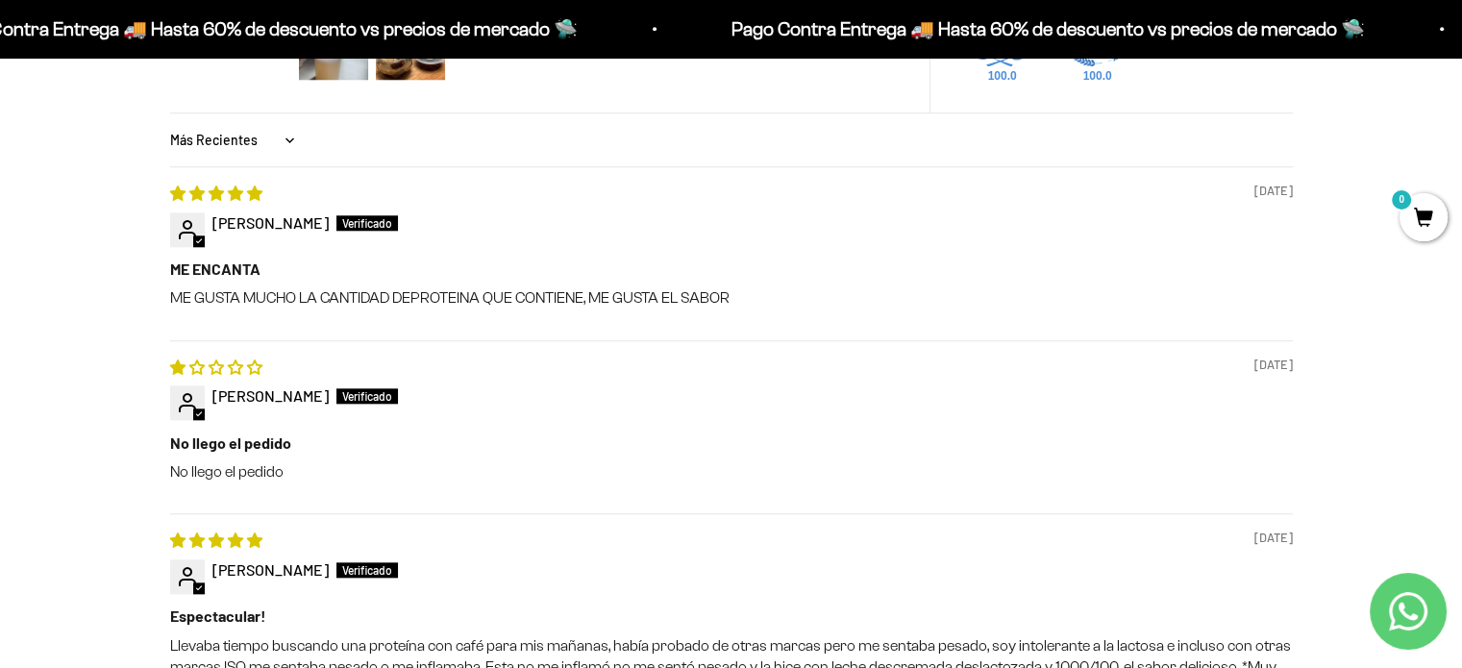
scroll to position [1957, 0]
click at [656, 433] on b "No llego el pedido" at bounding box center [731, 443] width 1122 height 21
click at [447, 288] on p "ME GUSTA MUCHO LA CANTIDAD DEPROTEINA QUE CONTIENE, ME GUSTA EL SABOR" at bounding box center [731, 298] width 1122 height 21
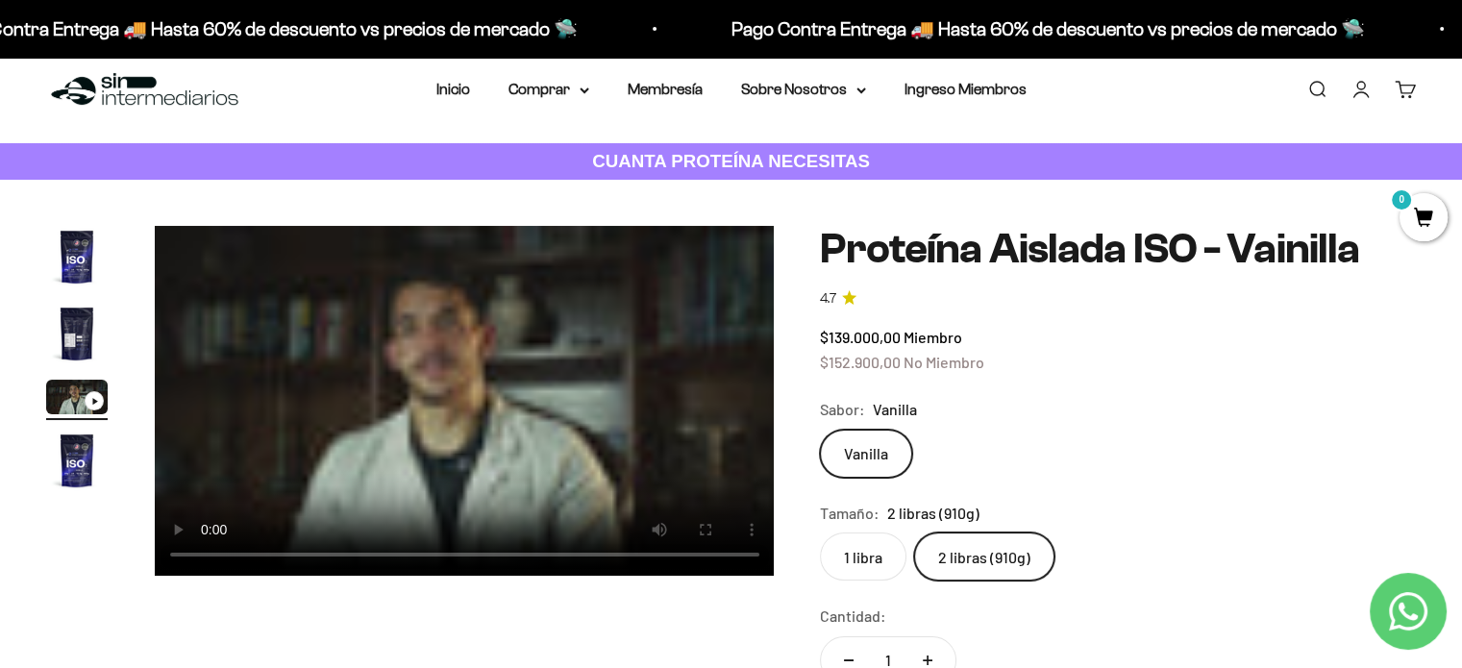
scroll to position [0, 0]
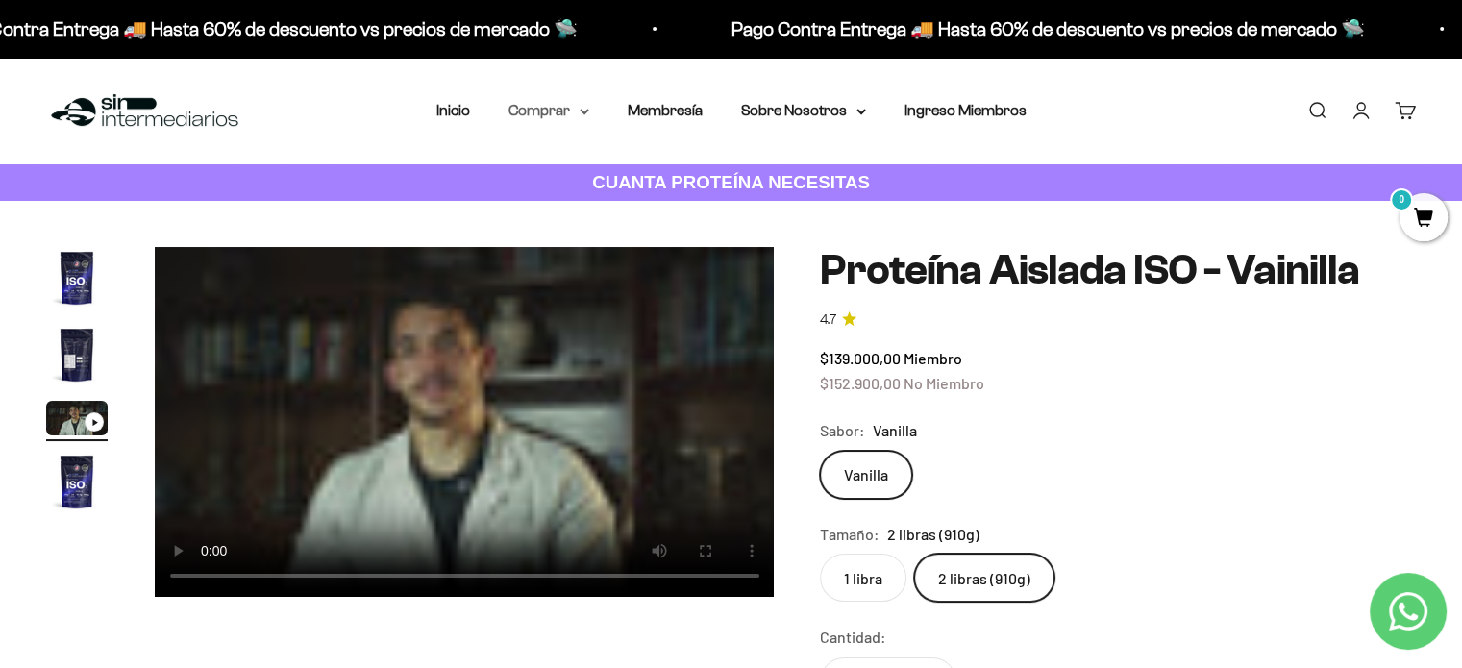
click at [583, 107] on summary "Comprar" at bounding box center [548, 110] width 81 height 25
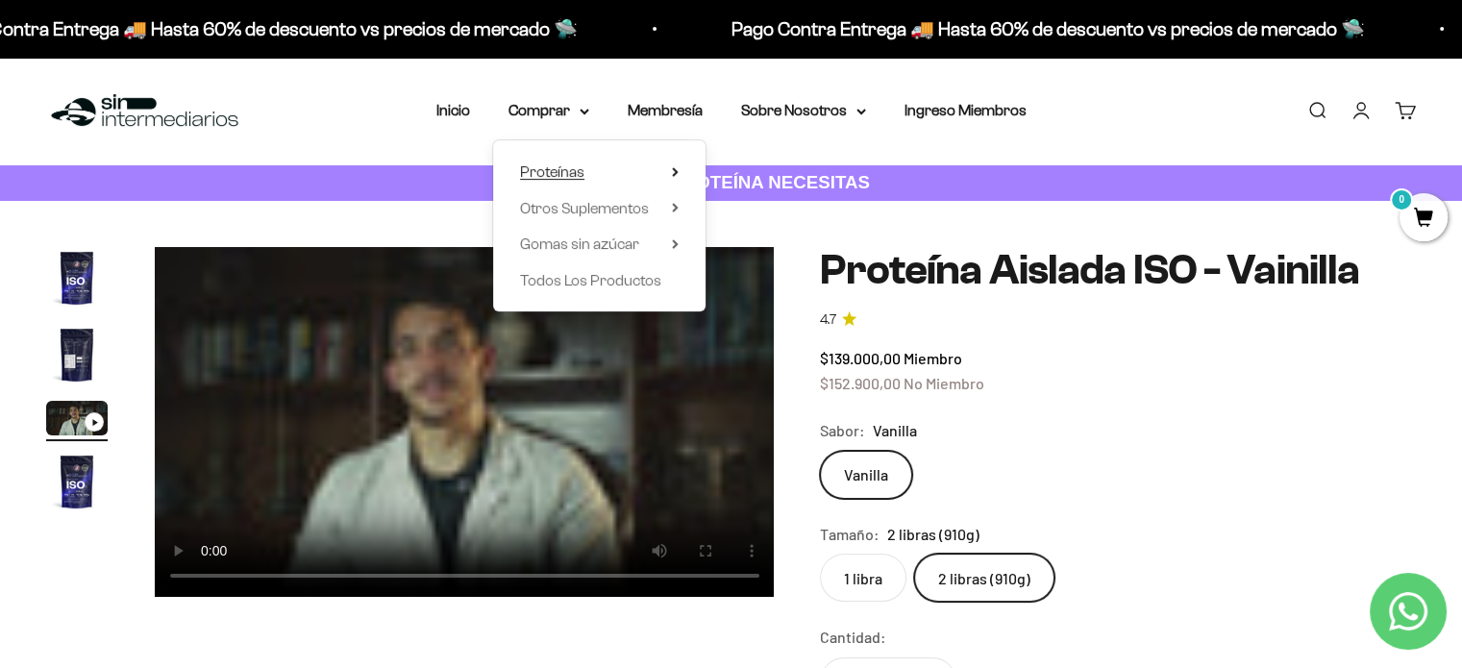
click at [587, 161] on summary "Proteínas" at bounding box center [599, 172] width 159 height 25
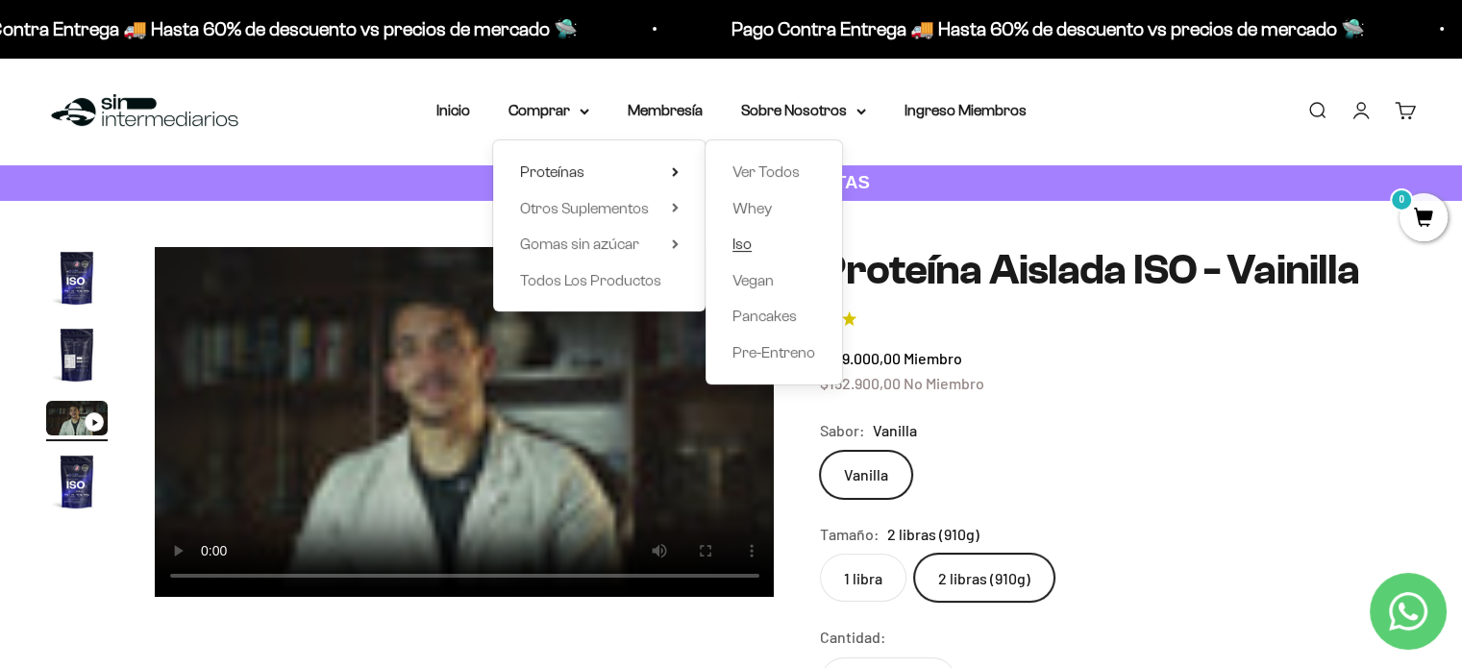
click at [746, 247] on span "Iso" at bounding box center [741, 243] width 19 height 16
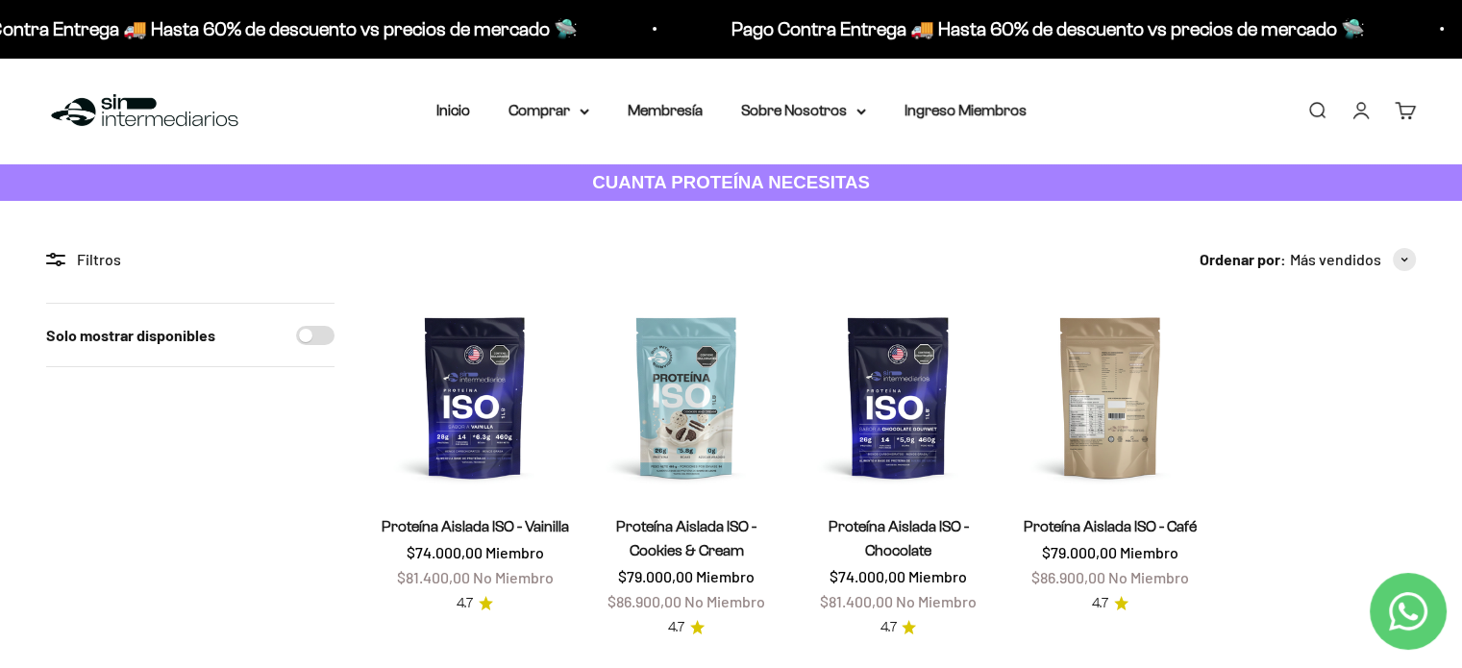
click at [1117, 405] on img at bounding box center [1110, 397] width 188 height 188
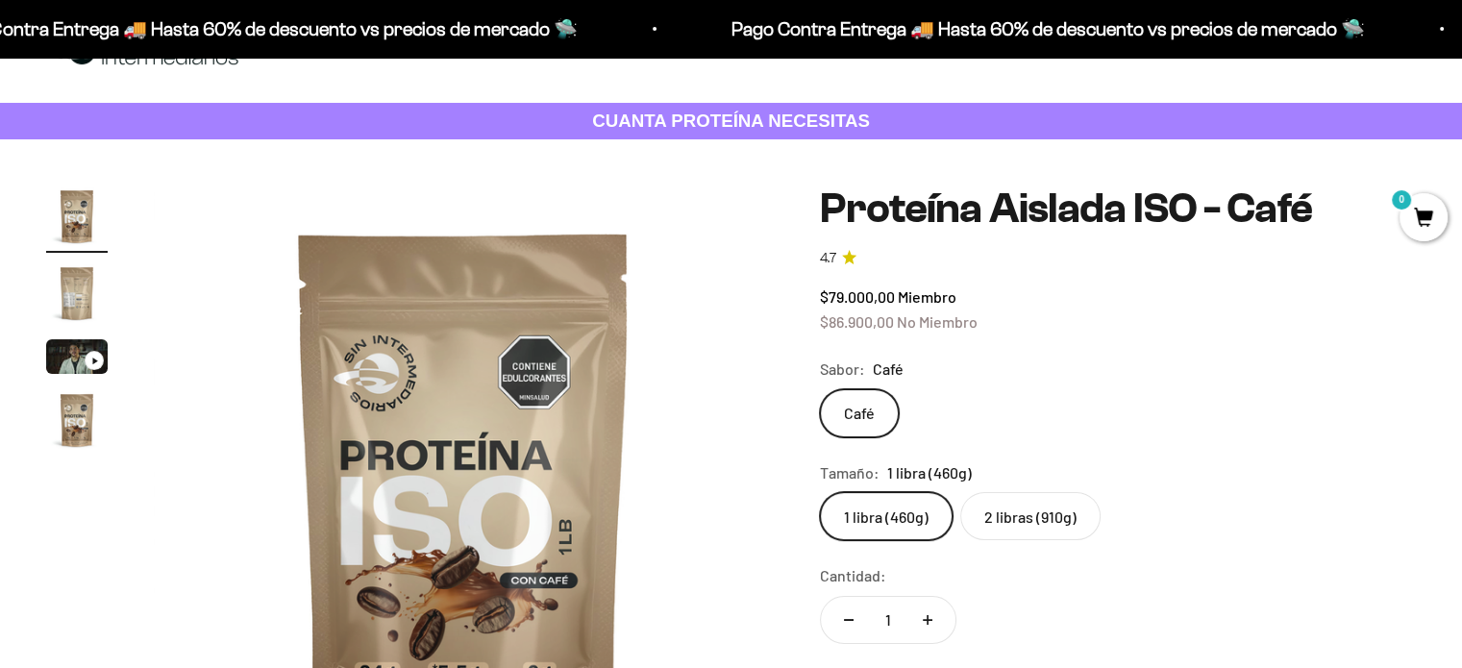
scroll to position [320, 0]
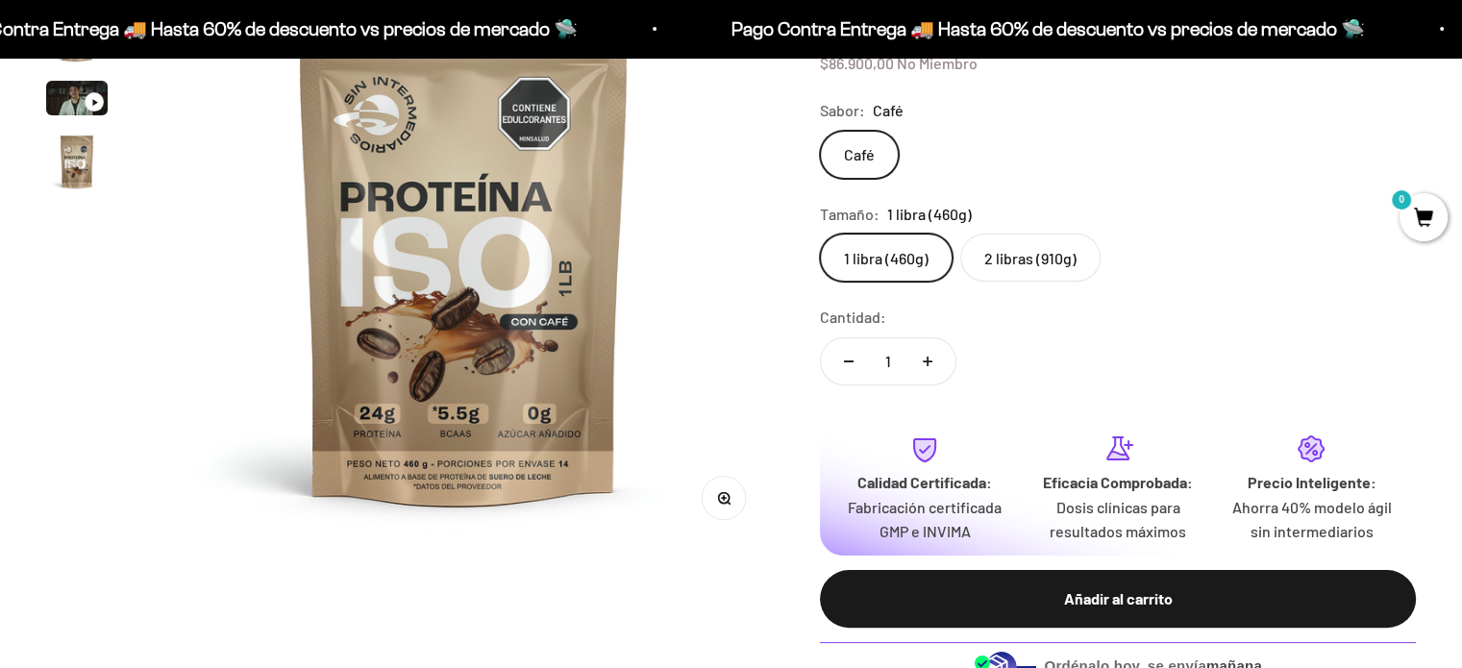
click at [1017, 260] on label "2 libras (910g)" at bounding box center [1030, 258] width 140 height 48
click at [820, 234] on input "2 libras (910g)" at bounding box center [819, 233] width 1 height 1
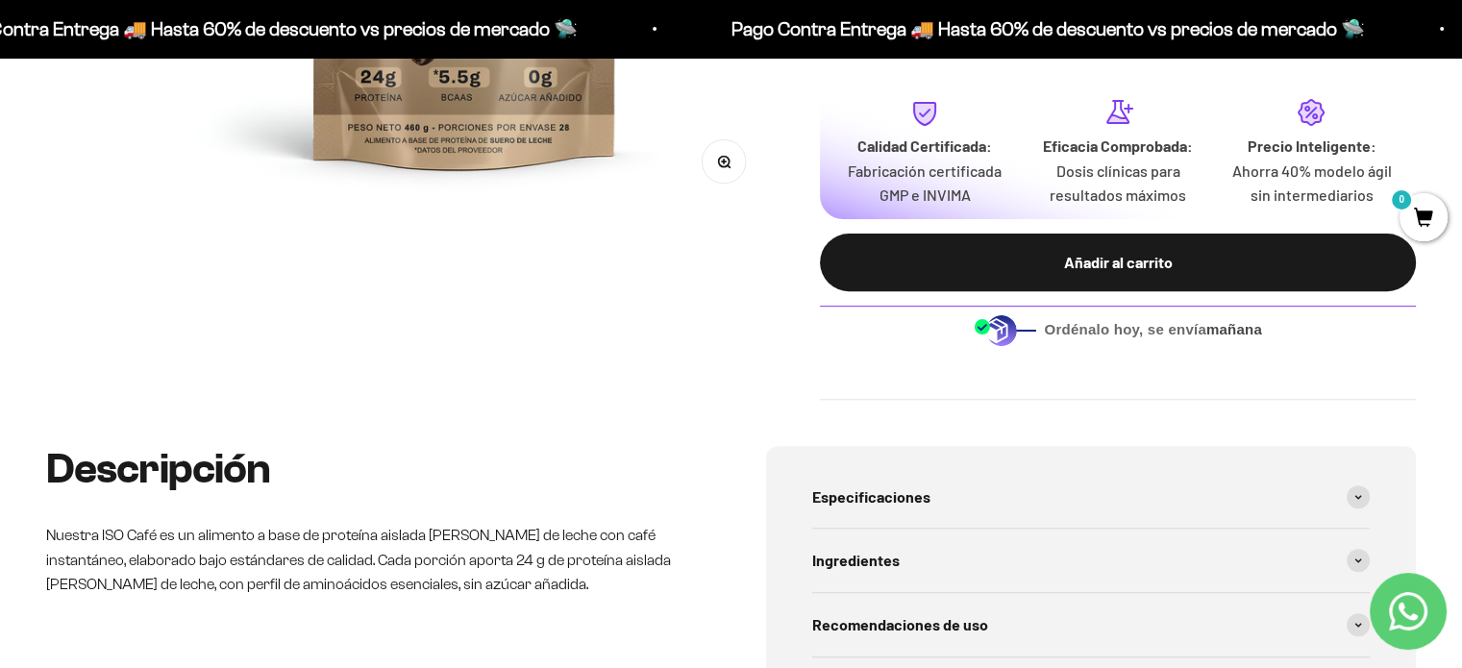
scroll to position [1120, 0]
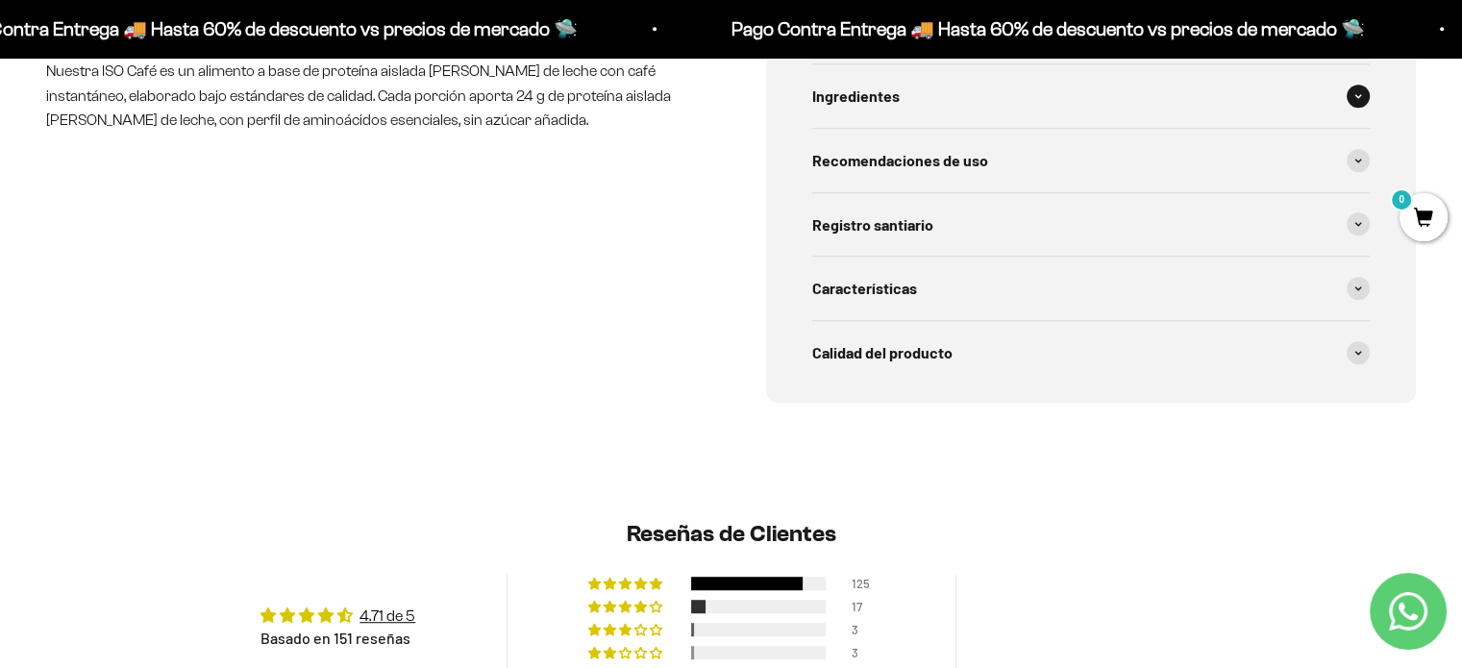
click at [937, 103] on div "Ingredientes" at bounding box center [1091, 95] width 558 height 63
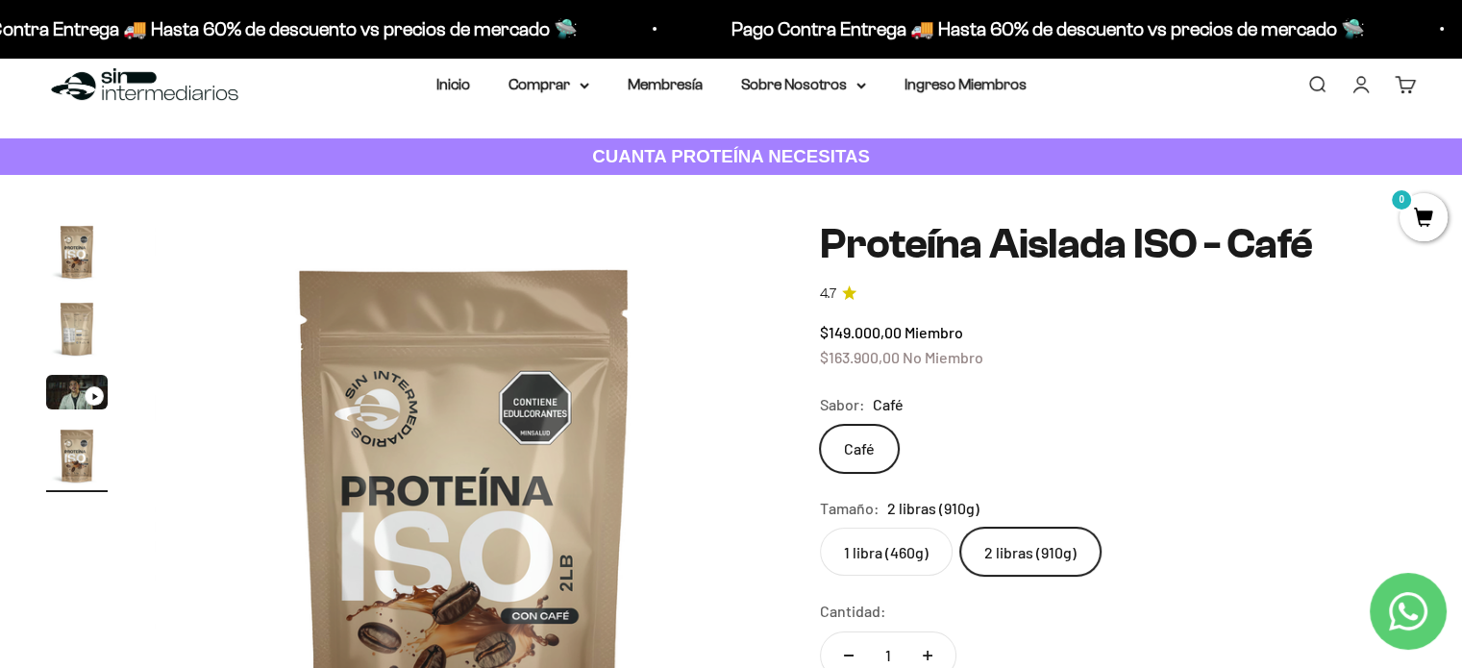
scroll to position [0, 0]
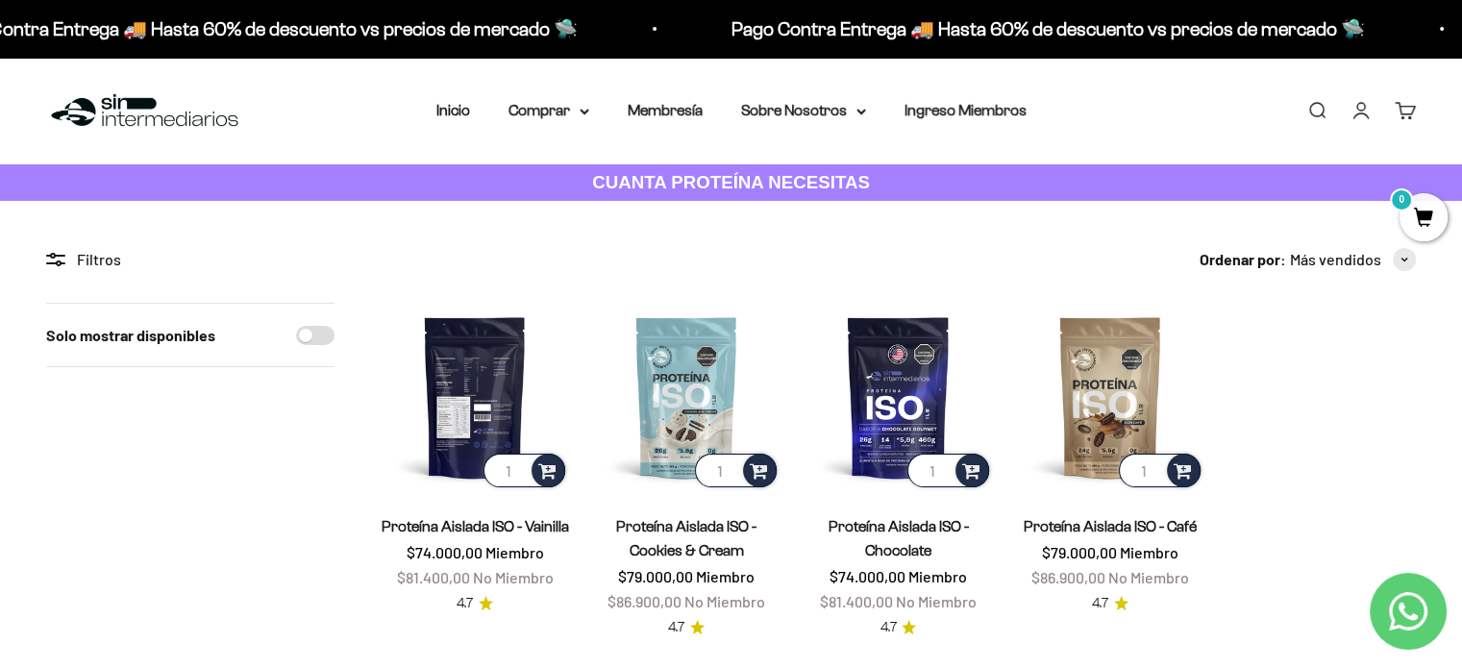
click at [465, 402] on img at bounding box center [475, 397] width 188 height 188
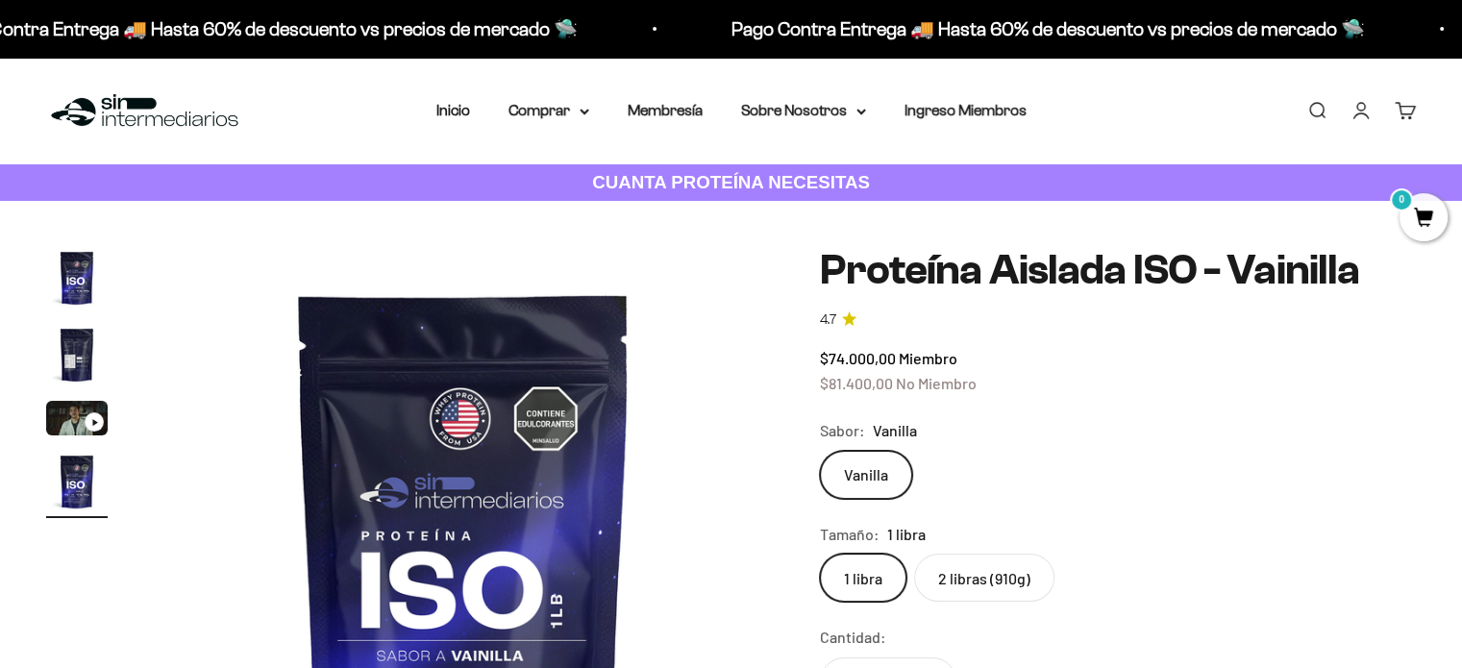
scroll to position [0, 1929]
